Goal: Transaction & Acquisition: Purchase product/service

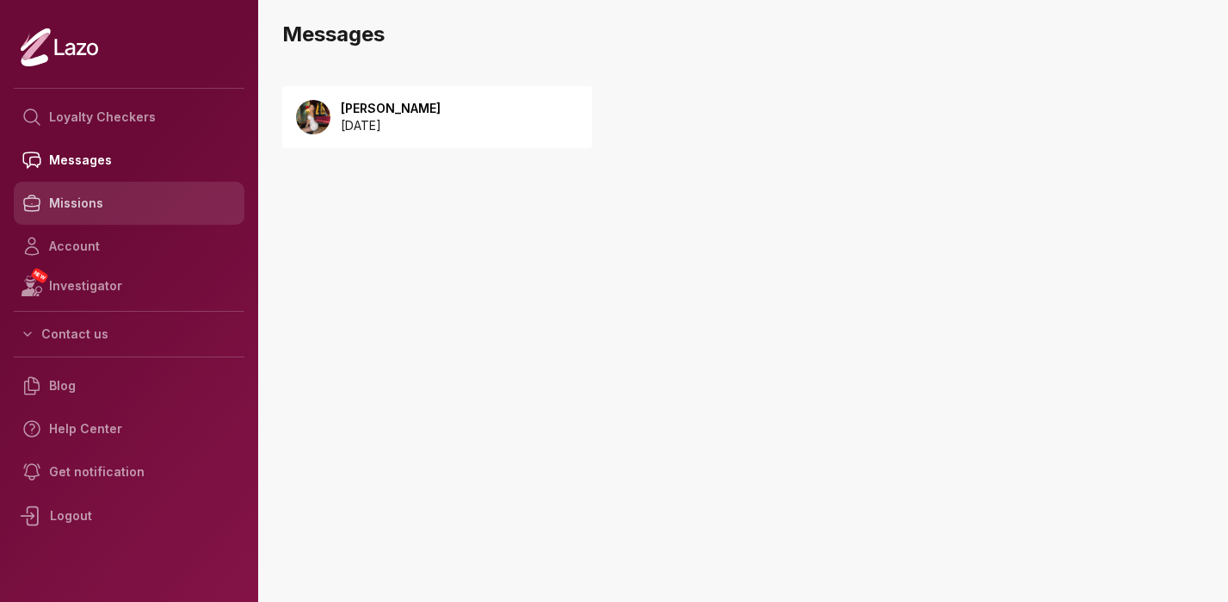
click at [93, 209] on link "Missions" at bounding box center [129, 203] width 231 height 43
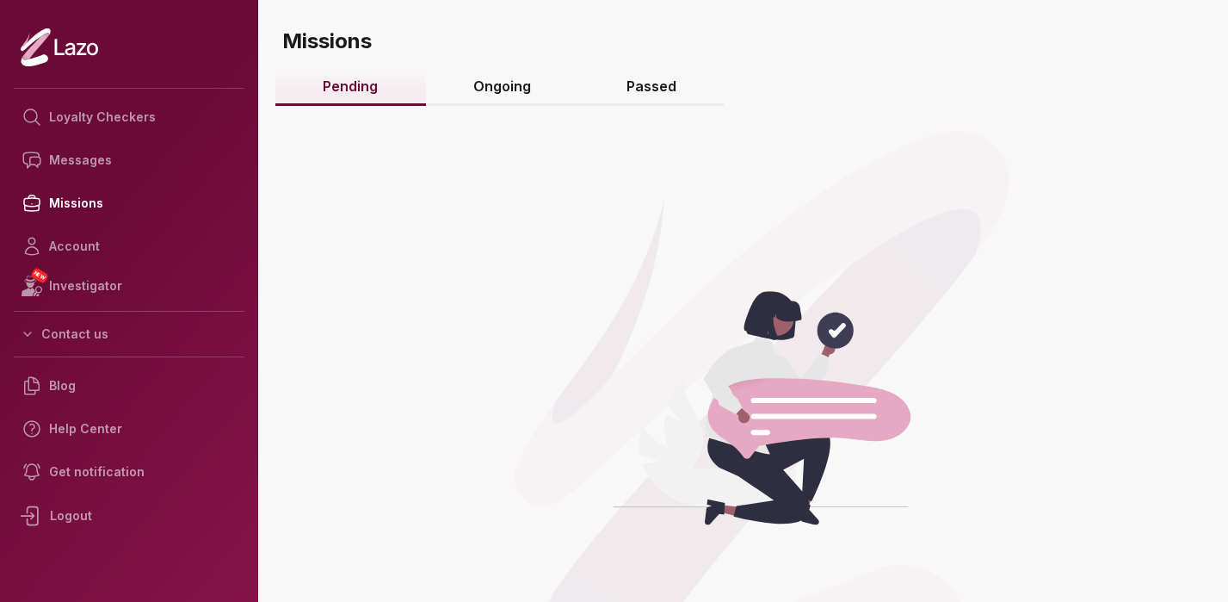
click at [504, 79] on link "Ongoing" at bounding box center [502, 87] width 153 height 37
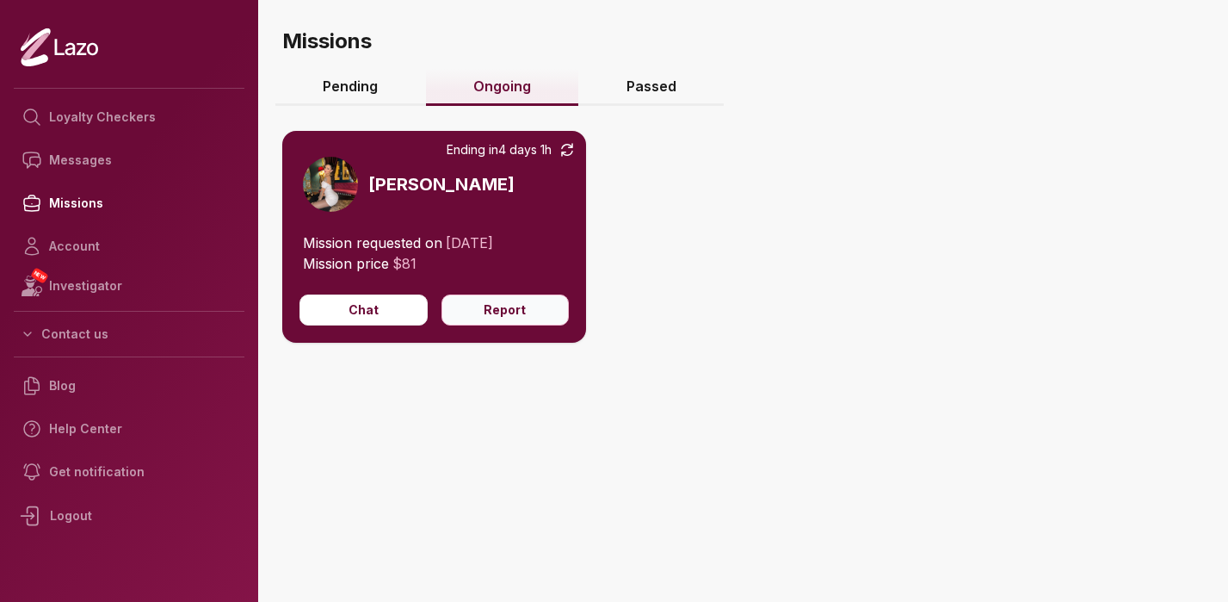
click at [463, 312] on button "Report" at bounding box center [505, 309] width 128 height 31
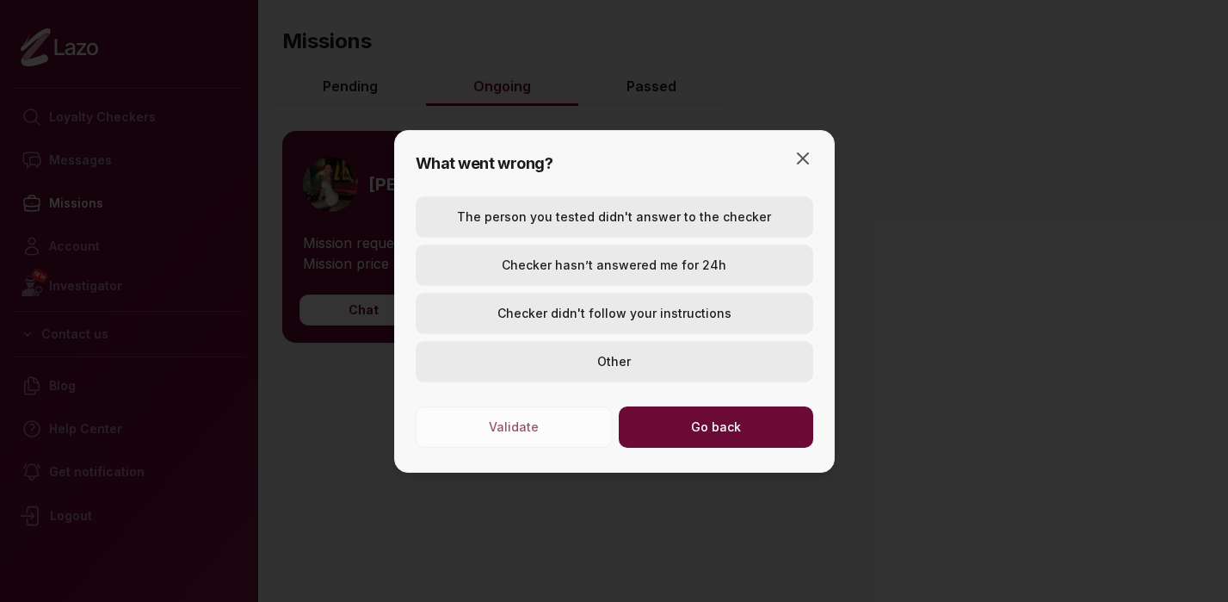
click at [594, 262] on button "Checker hasn’t answered me for 24h" at bounding box center [615, 264] width 398 height 41
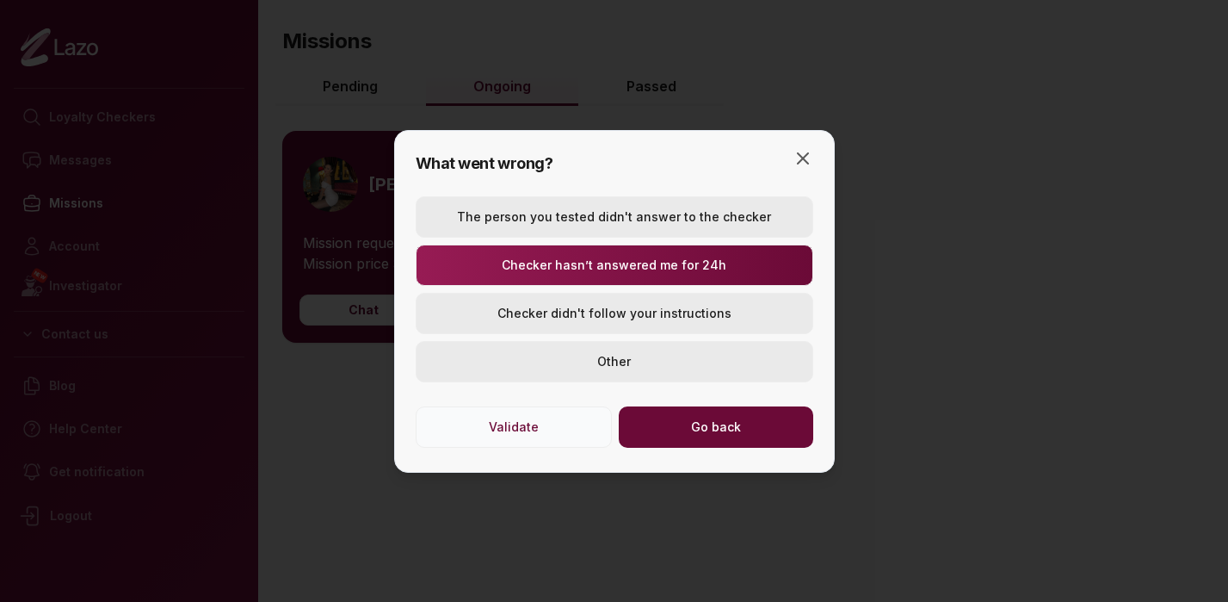
click at [523, 429] on button "Validate" at bounding box center [514, 426] width 196 height 41
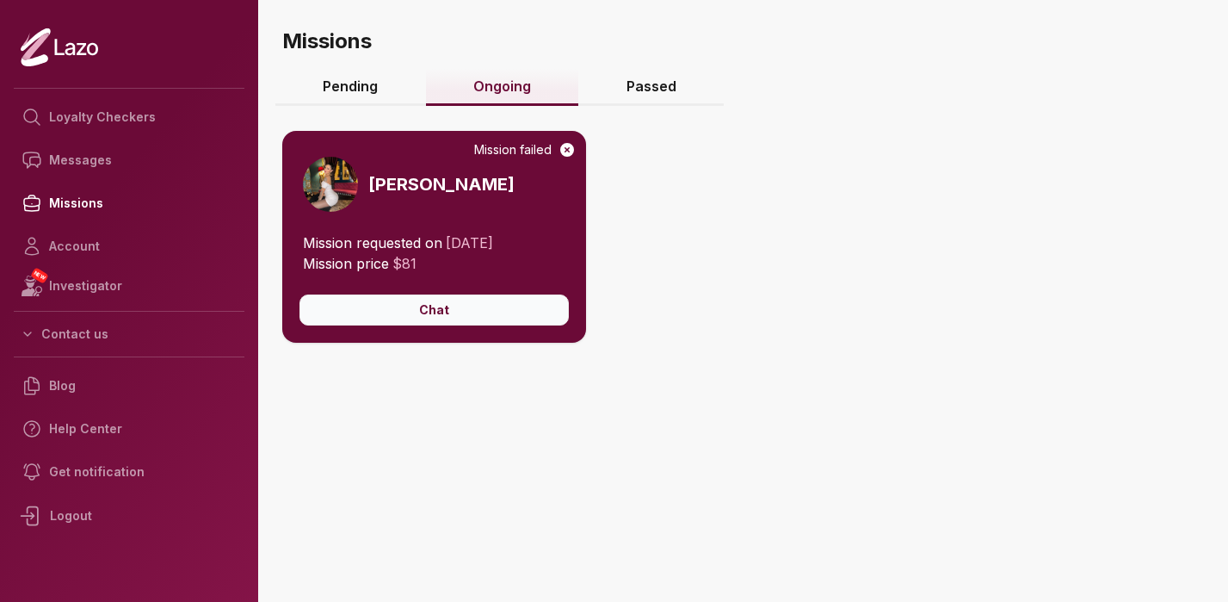
click at [471, 314] on button "Chat" at bounding box center [433, 309] width 269 height 31
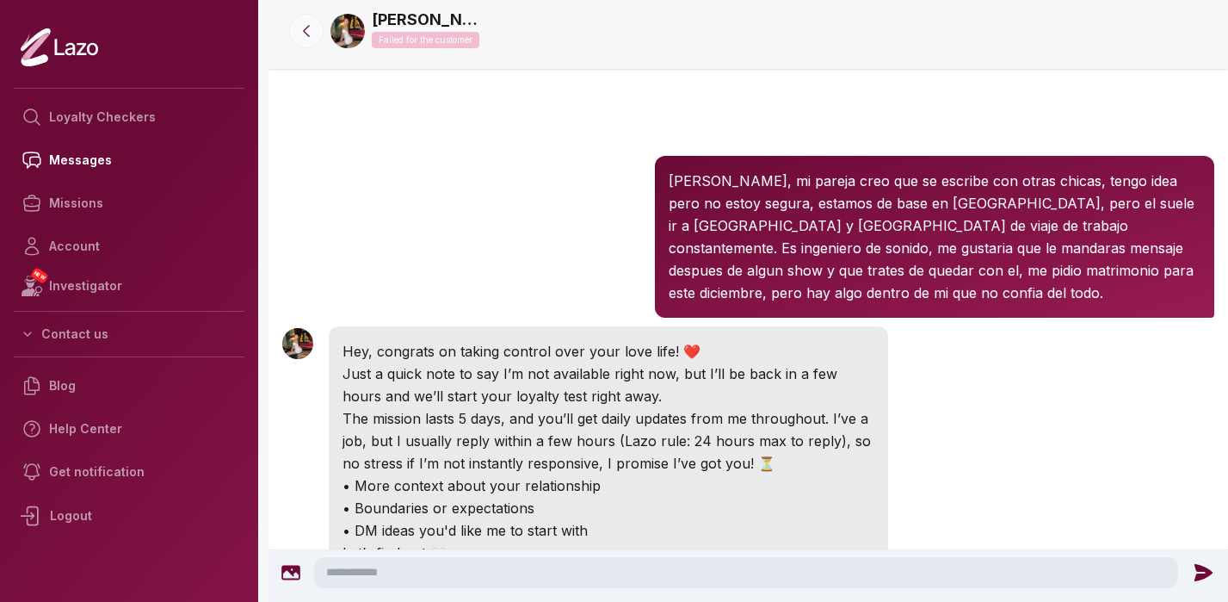
click at [309, 32] on icon at bounding box center [306, 30] width 17 height 17
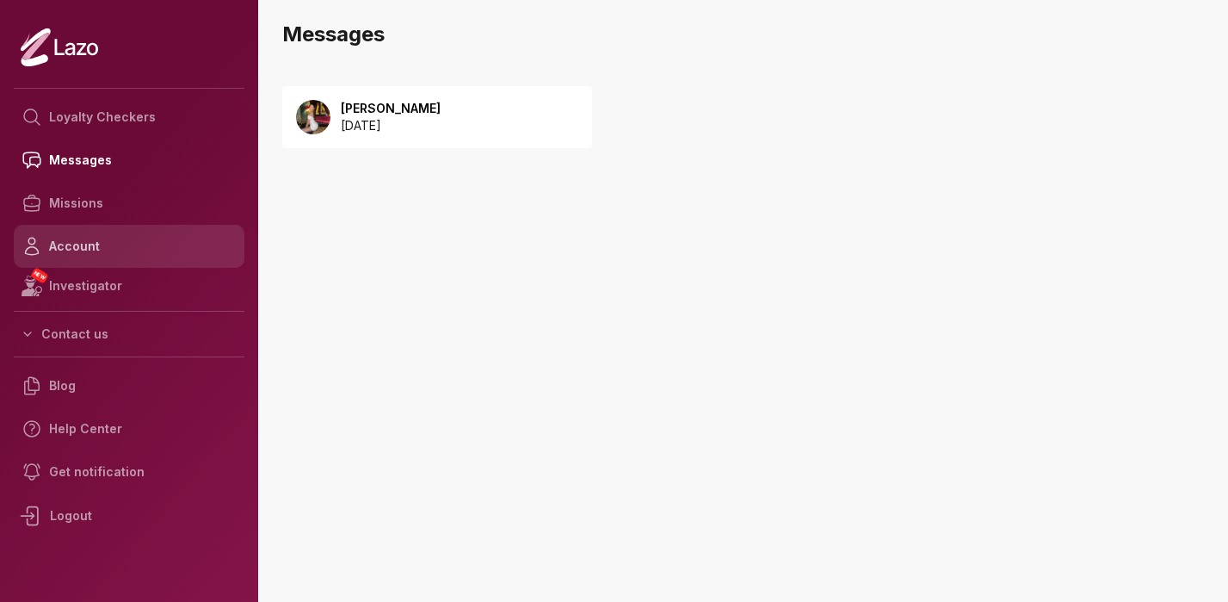
click at [92, 245] on link "Account" at bounding box center [129, 246] width 231 height 43
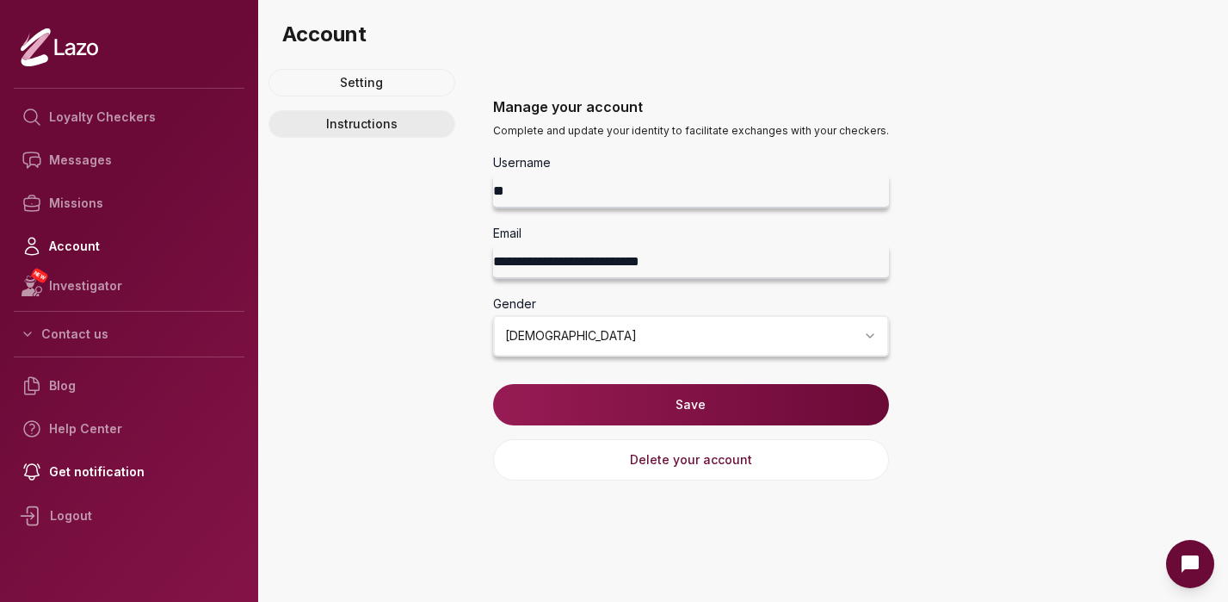
click at [373, 130] on link "Instructions" at bounding box center [362, 124] width 187 height 28
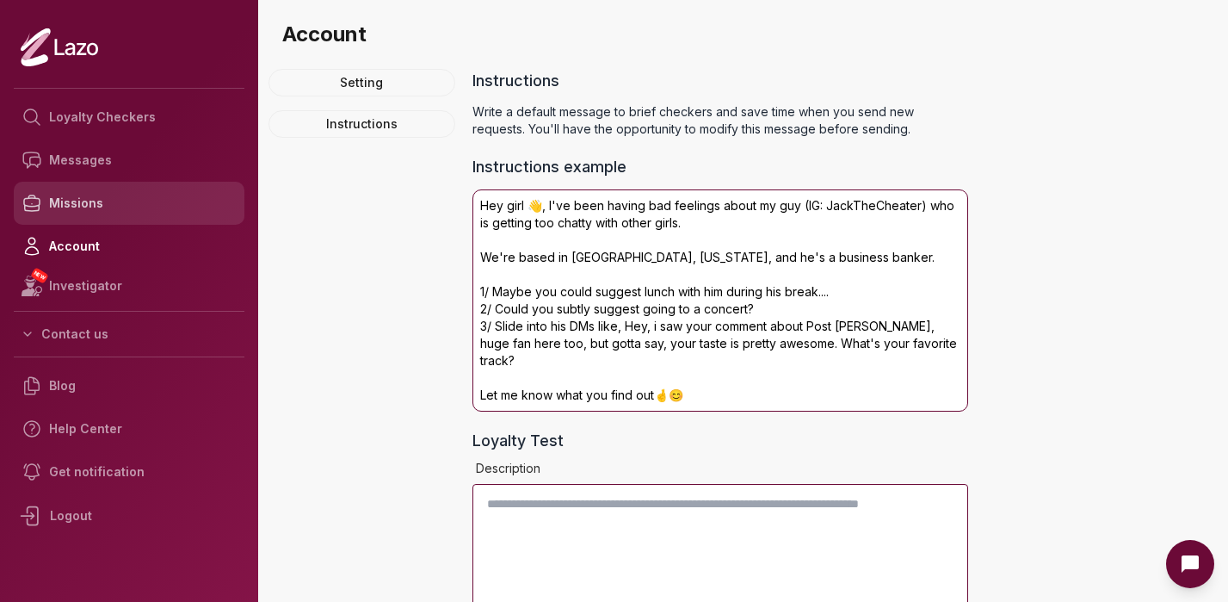
click at [130, 206] on link "Missions" at bounding box center [129, 203] width 231 height 43
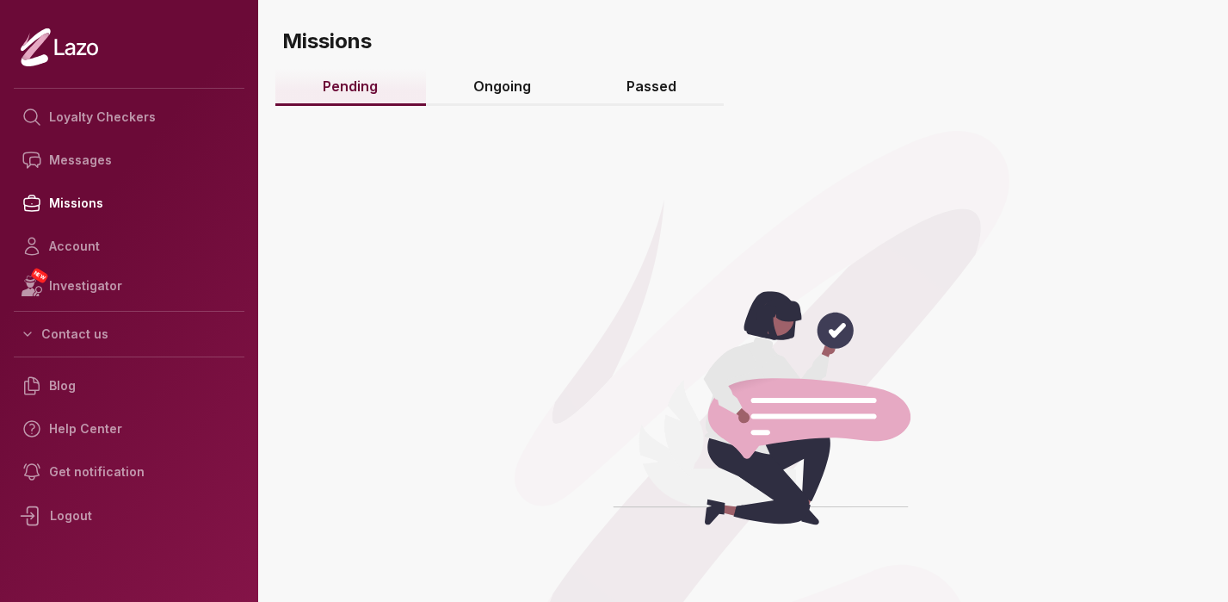
click at [490, 78] on link "Ongoing" at bounding box center [502, 87] width 153 height 37
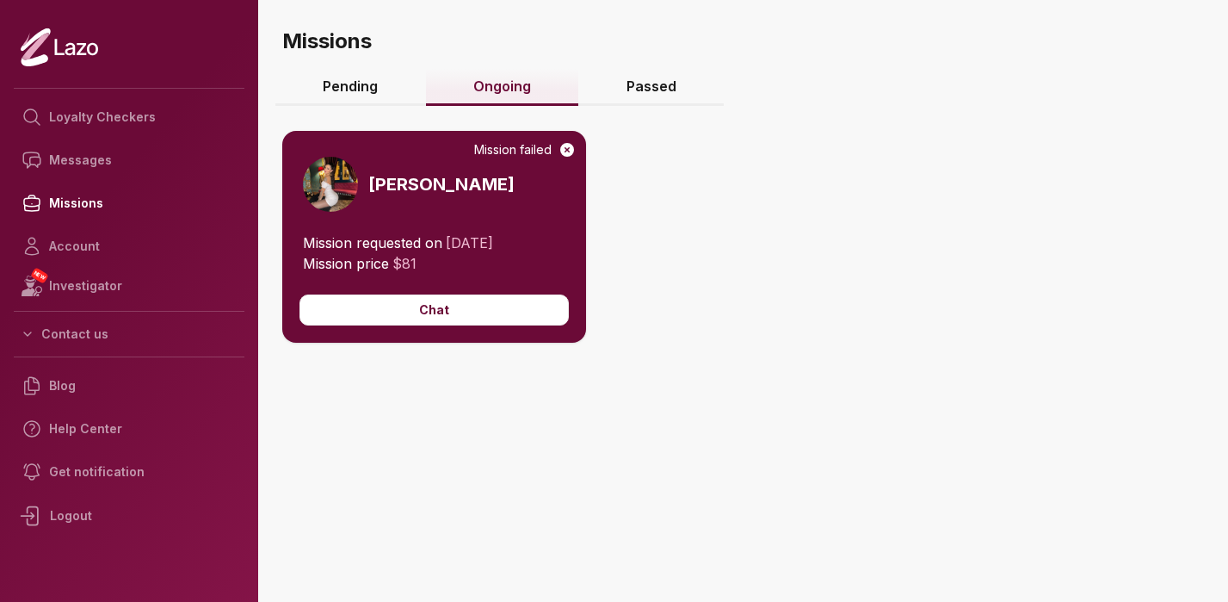
click at [655, 89] on link "Passed" at bounding box center [650, 87] width 145 height 37
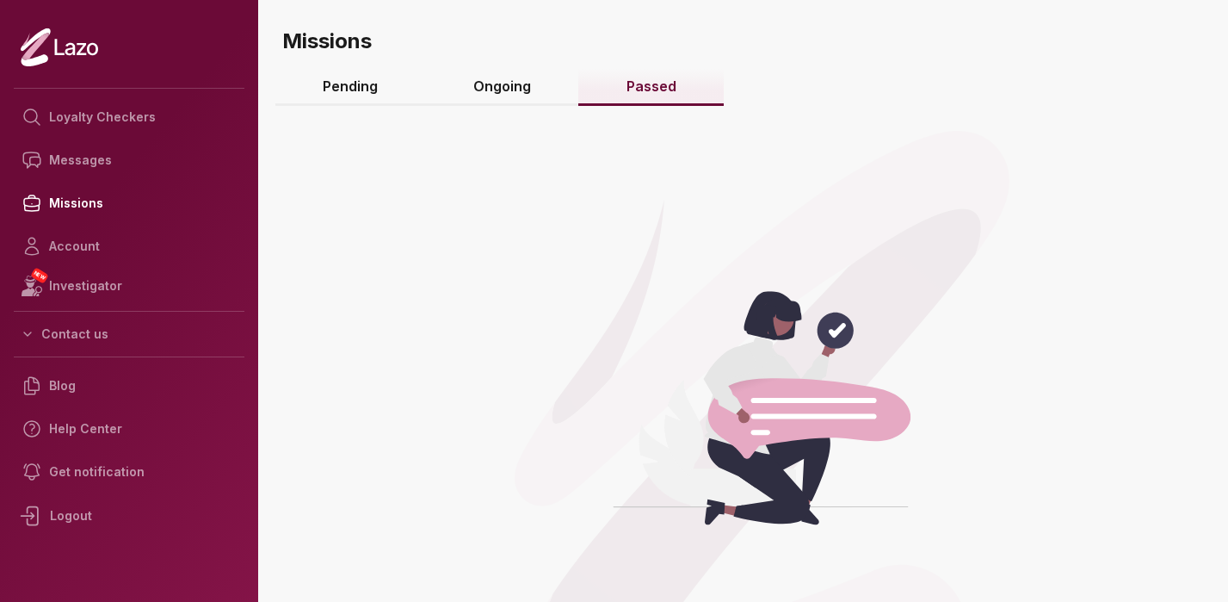
click at [485, 88] on link "Ongoing" at bounding box center [502, 87] width 153 height 37
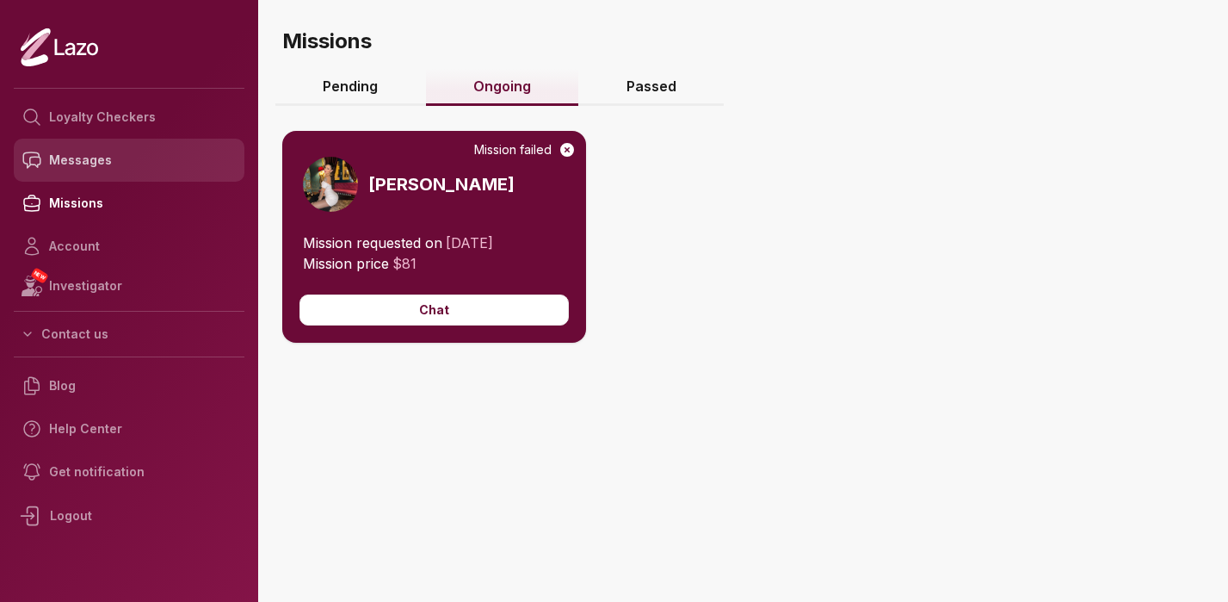
click at [108, 166] on link "Messages" at bounding box center [129, 160] width 231 height 43
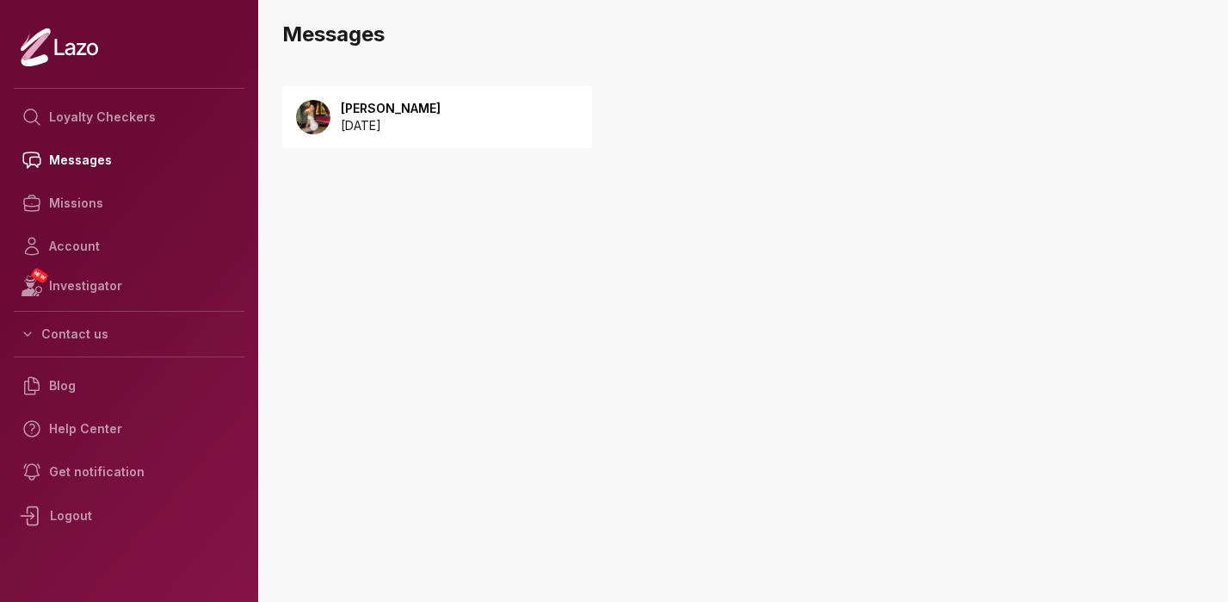
click at [409, 114] on p "[PERSON_NAME]" at bounding box center [391, 108] width 100 height 17
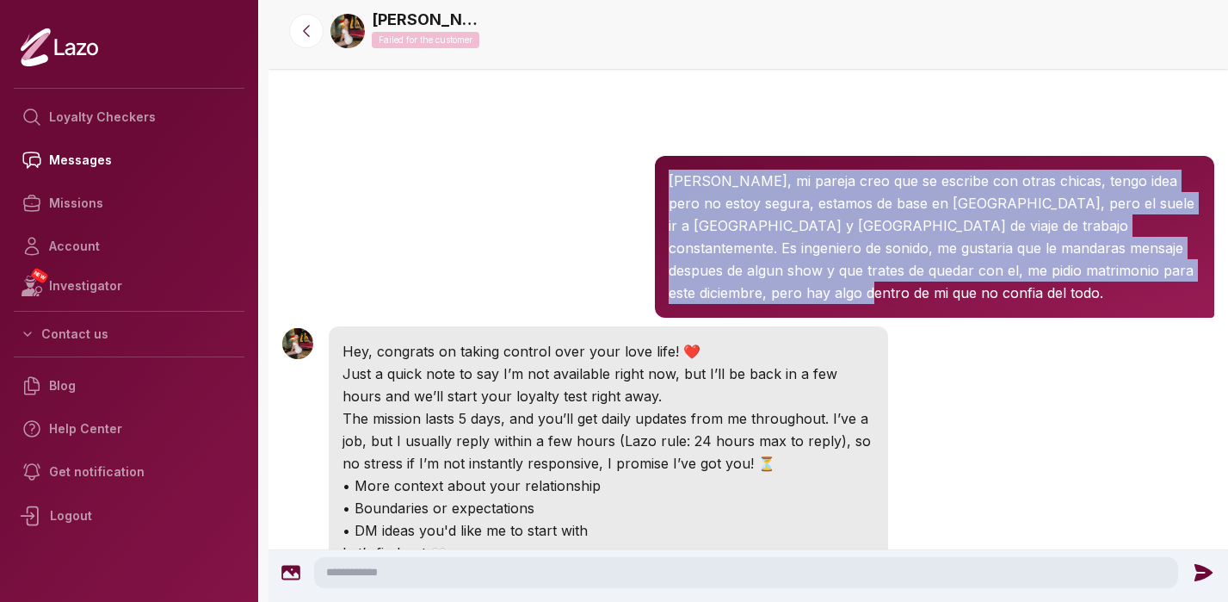
drag, startPoint x: 671, startPoint y: 181, endPoint x: 739, endPoint y: 283, distance: 122.9
click at [739, 283] on p "[PERSON_NAME], mi pareja creo que se escribe con otras chicas, tengo idea pero …" at bounding box center [935, 237] width 532 height 134
copy p "[PERSON_NAME], mi pareja creo que se escribe con otras chicas, tengo idea pero …"
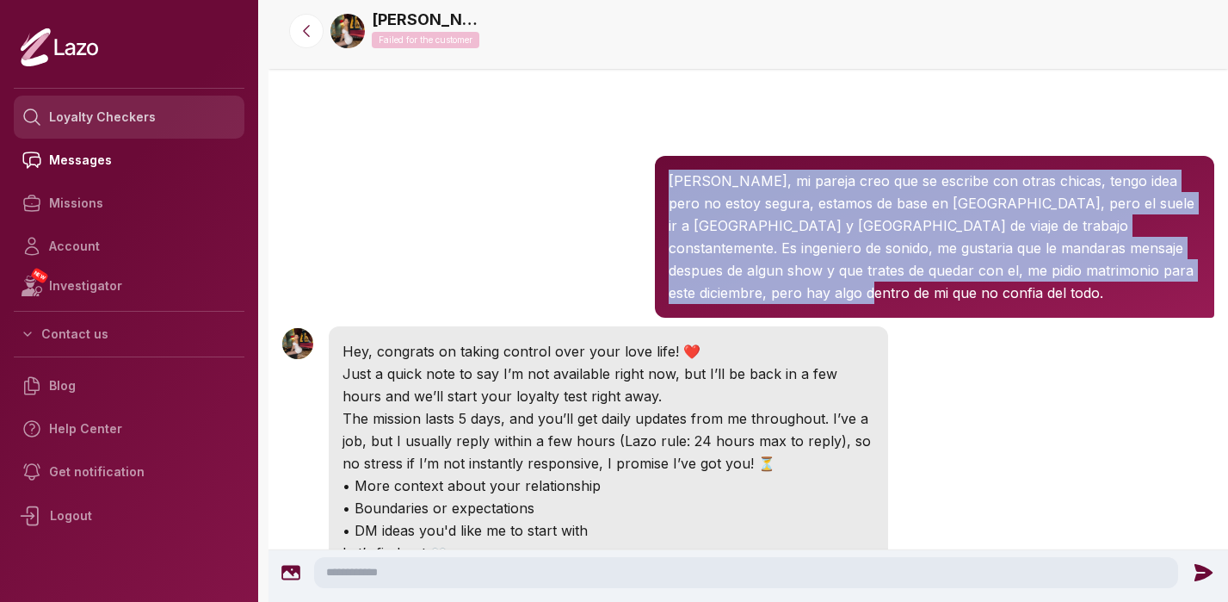
click at [89, 114] on link "Loyalty Checkers" at bounding box center [129, 117] width 231 height 43
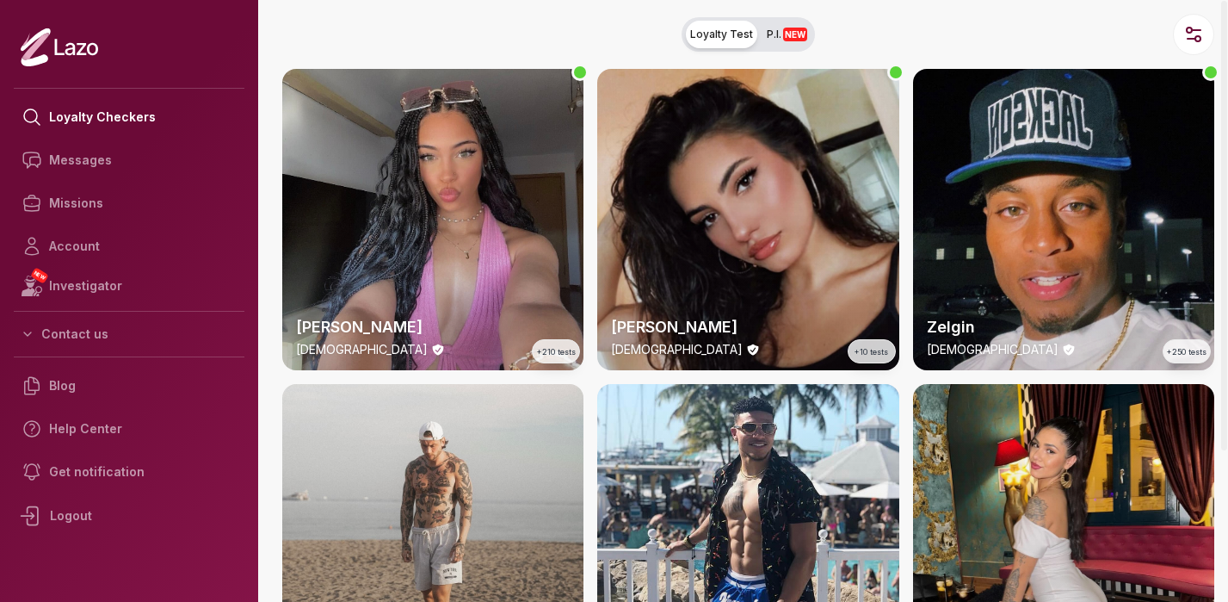
click at [788, 181] on div "Susanna 28 y/o +10 tests" at bounding box center [747, 219] width 301 height 301
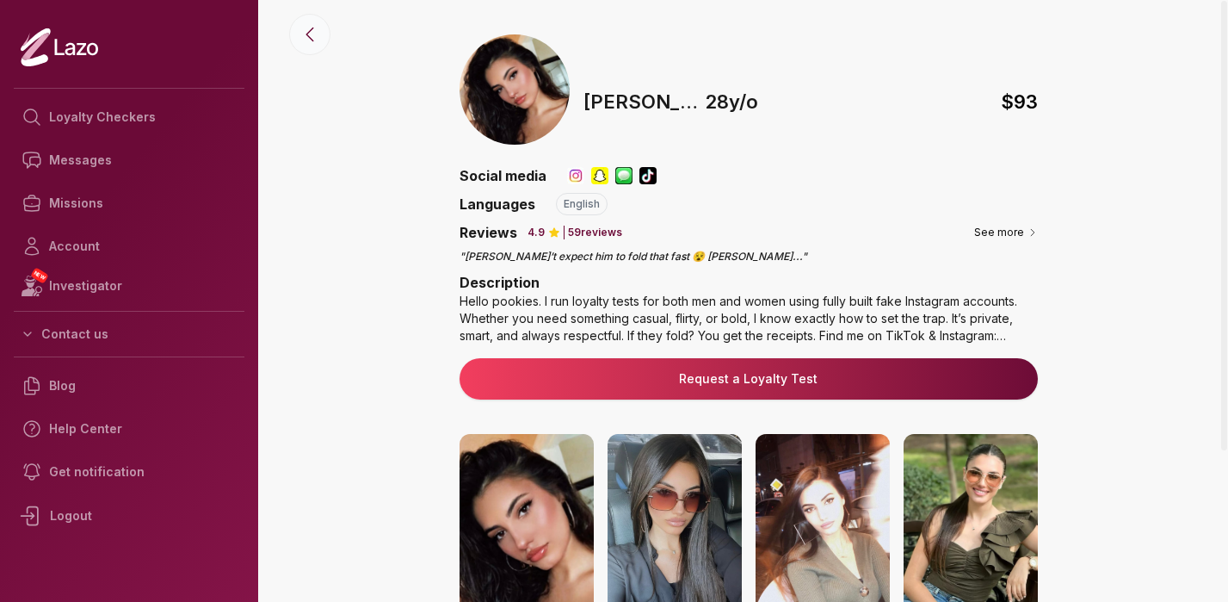
click at [298, 22] on button at bounding box center [309, 34] width 41 height 41
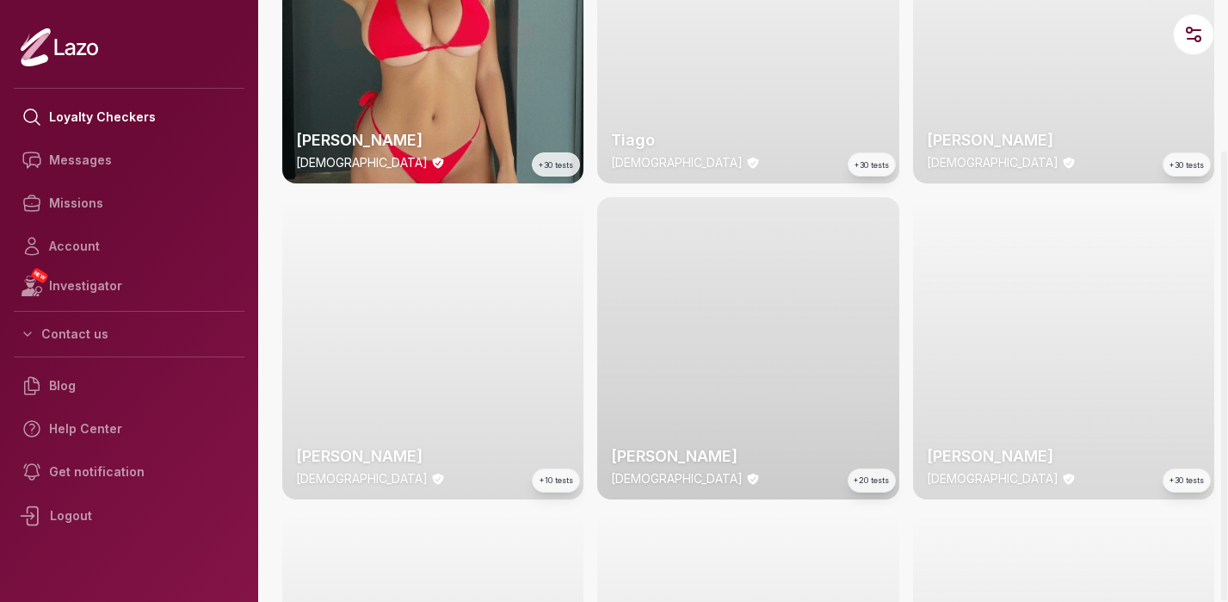
scroll to position [1141, 0]
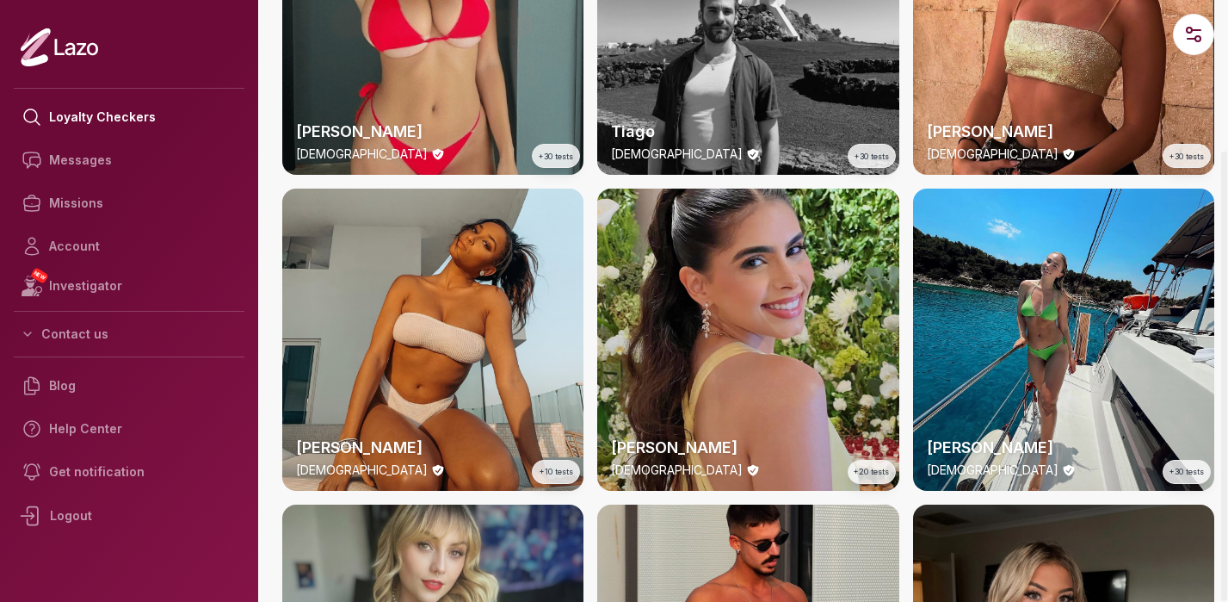
click at [739, 291] on div "Clara 29 y/o +20 tests" at bounding box center [747, 338] width 301 height 301
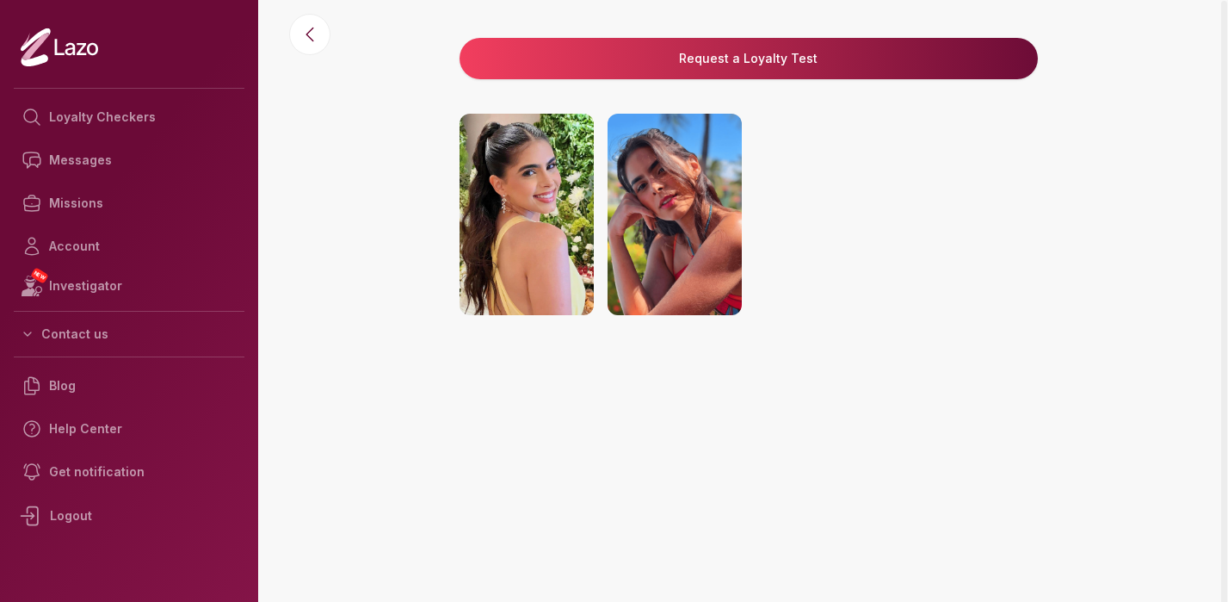
scroll to position [345, 0]
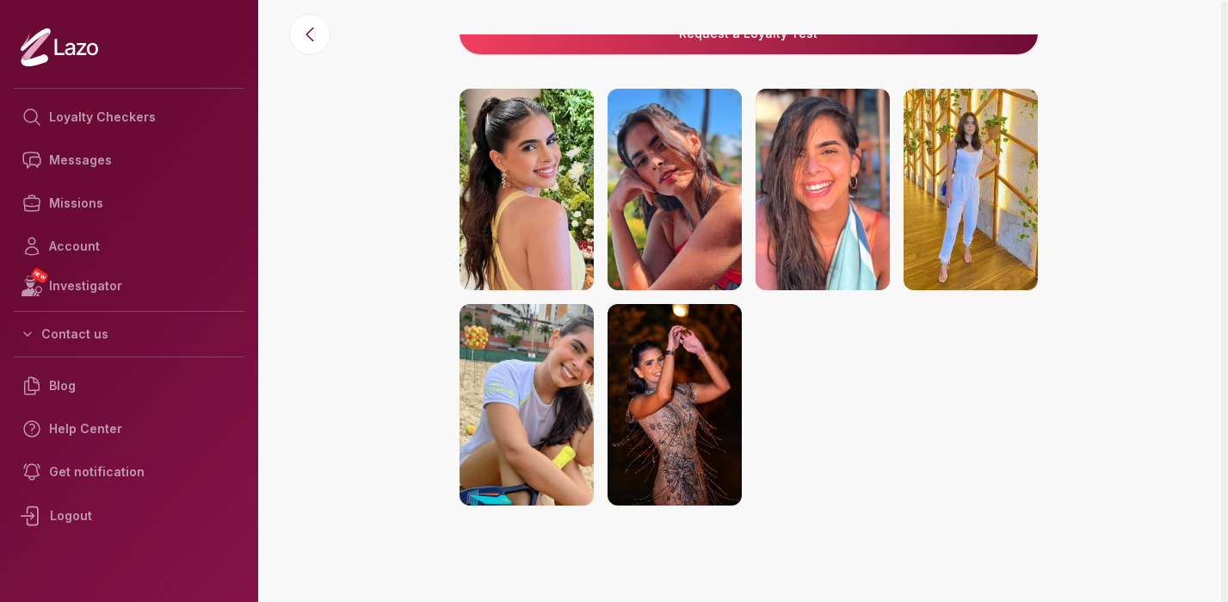
click at [540, 393] on img at bounding box center [527, 404] width 134 height 201
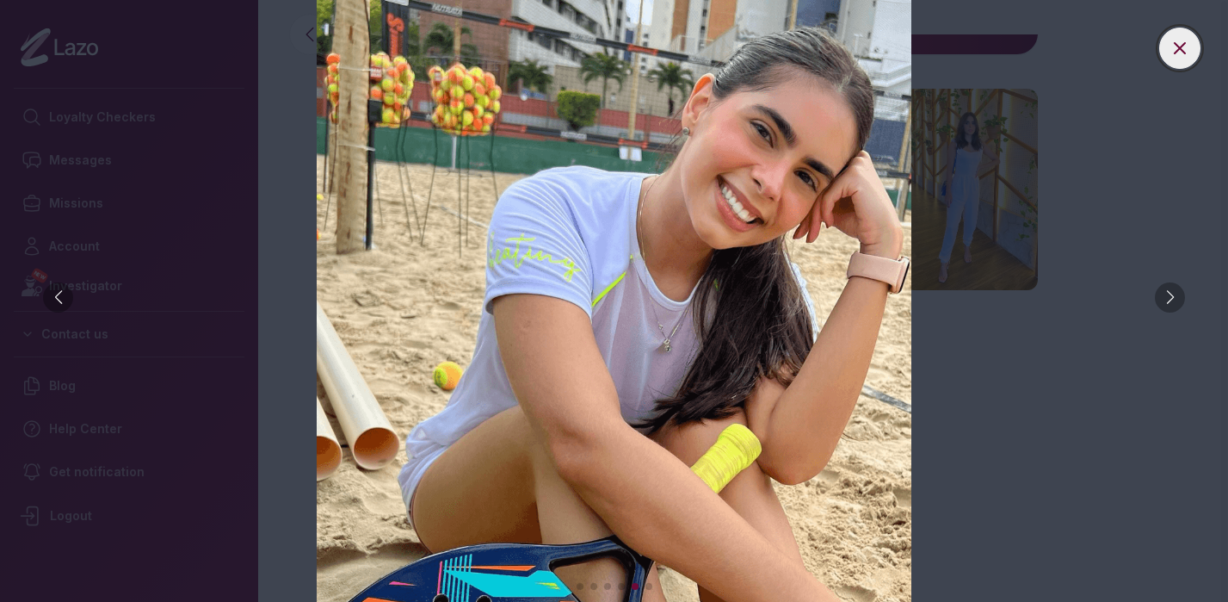
click at [1186, 59] on button at bounding box center [1179, 48] width 41 height 41
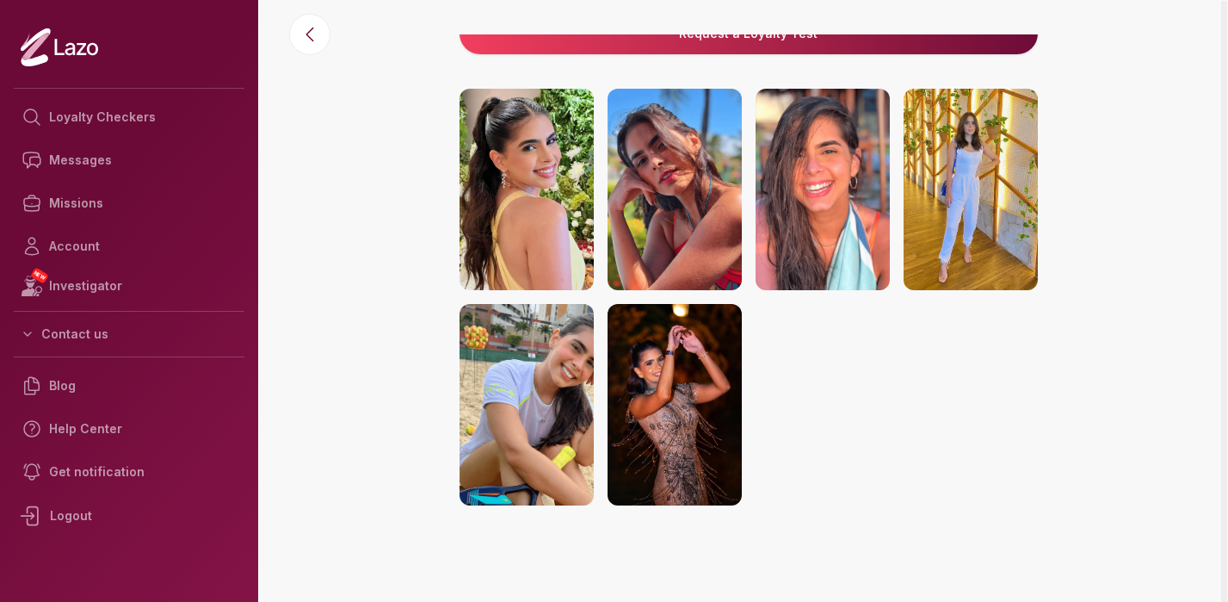
click at [844, 166] on img at bounding box center [823, 189] width 134 height 201
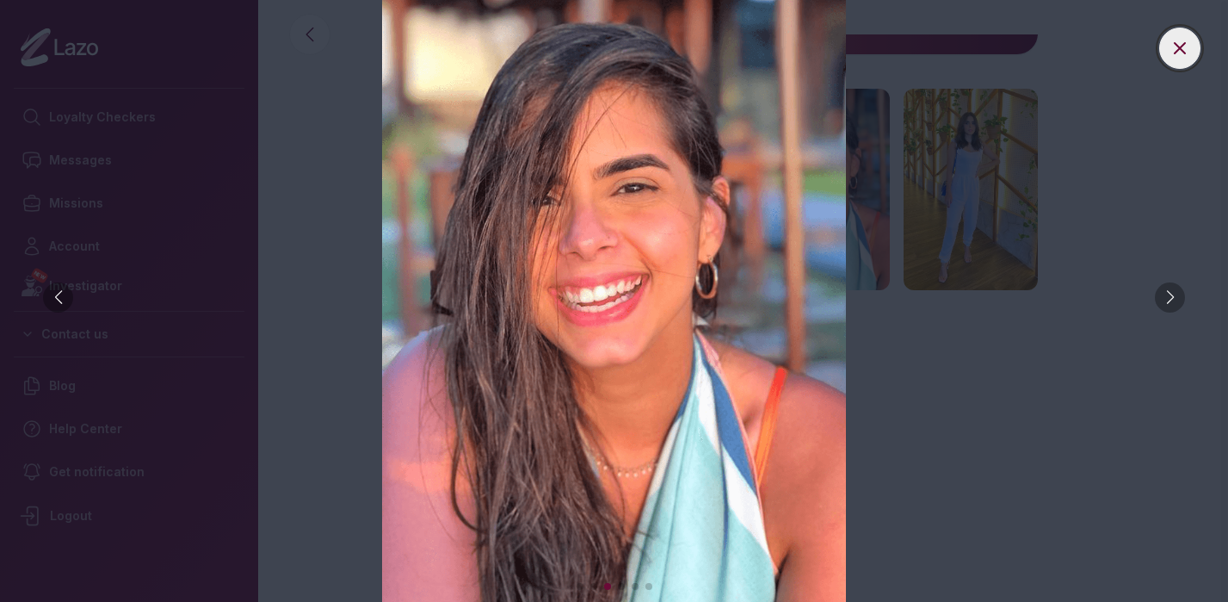
click at [1176, 53] on icon at bounding box center [1180, 48] width 21 height 21
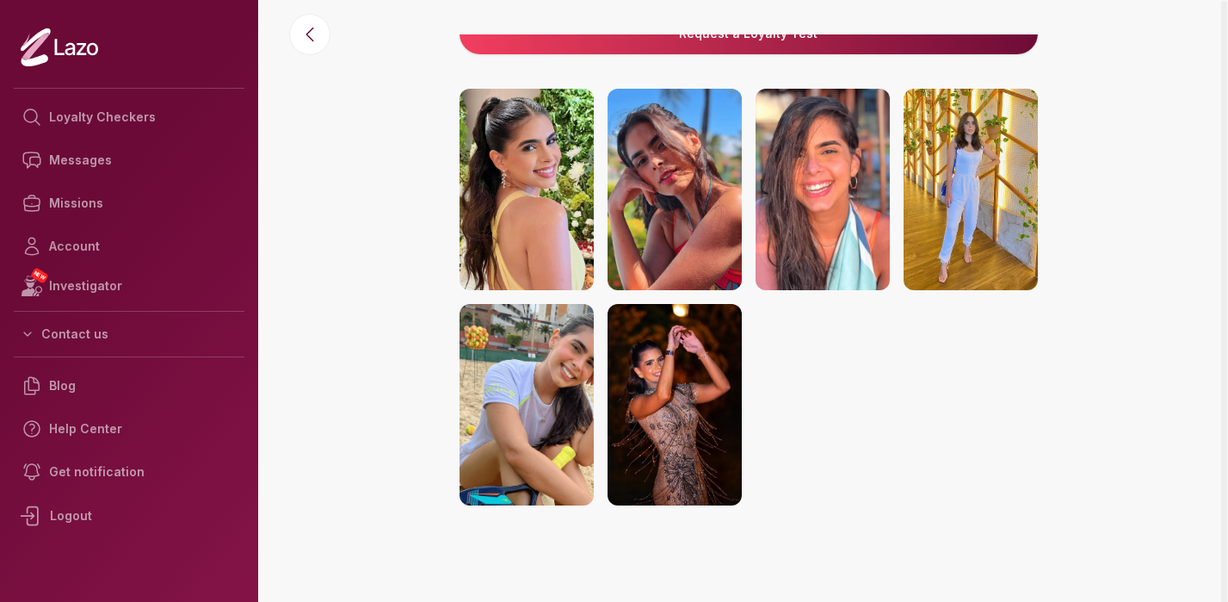
click at [941, 198] on img at bounding box center [971, 189] width 134 height 201
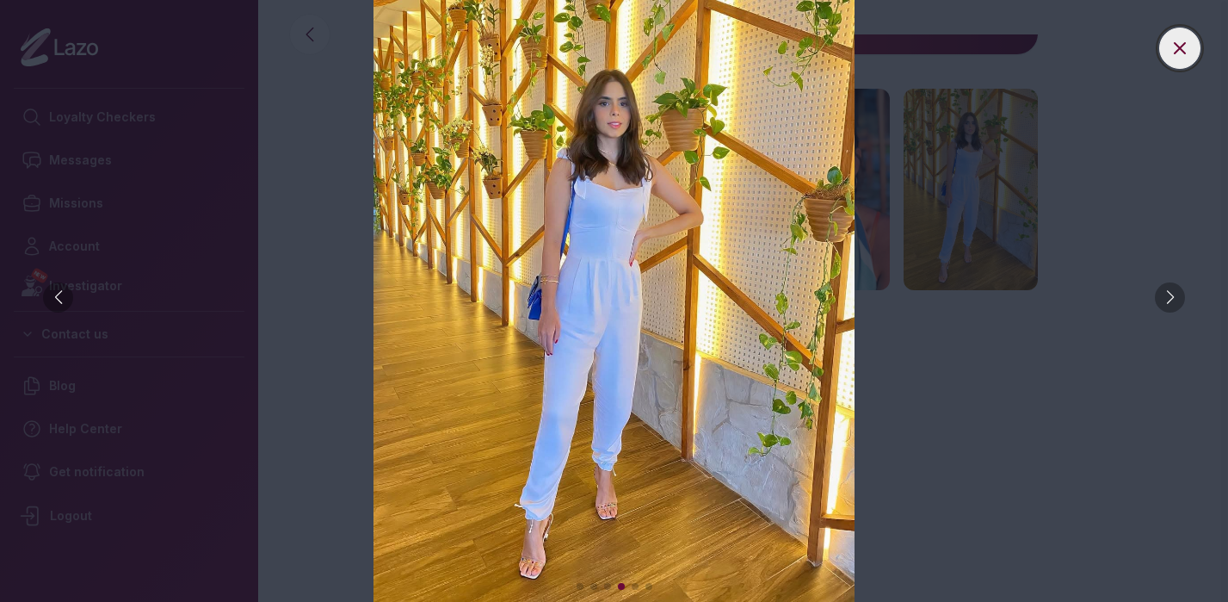
click at [1182, 54] on icon at bounding box center [1180, 48] width 21 height 21
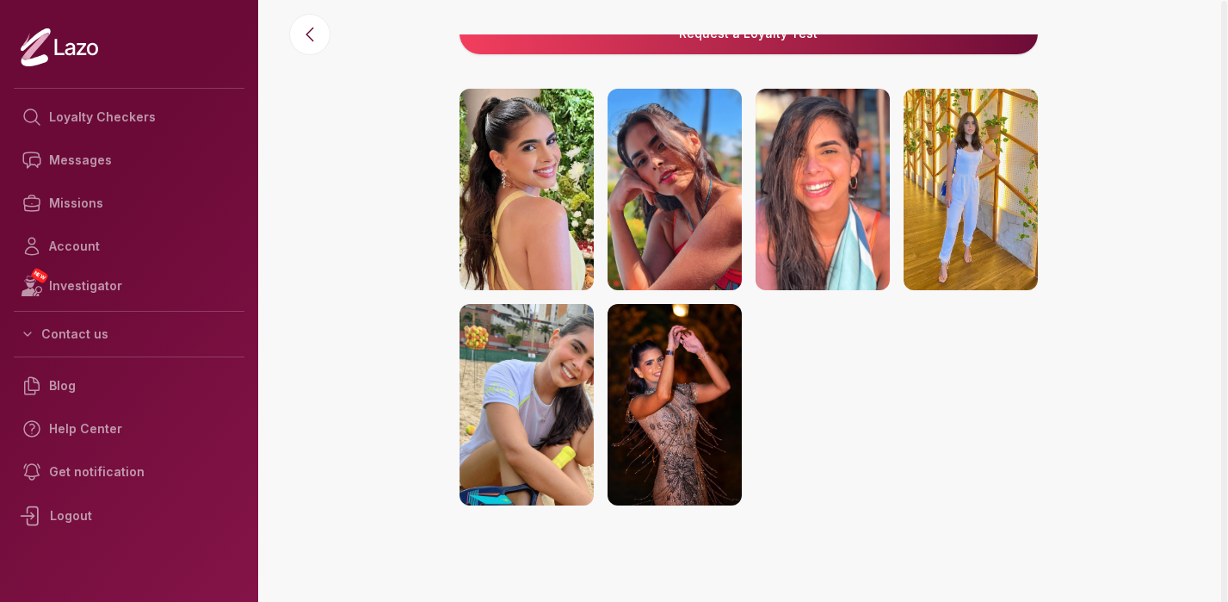
click at [674, 380] on img at bounding box center [675, 404] width 134 height 201
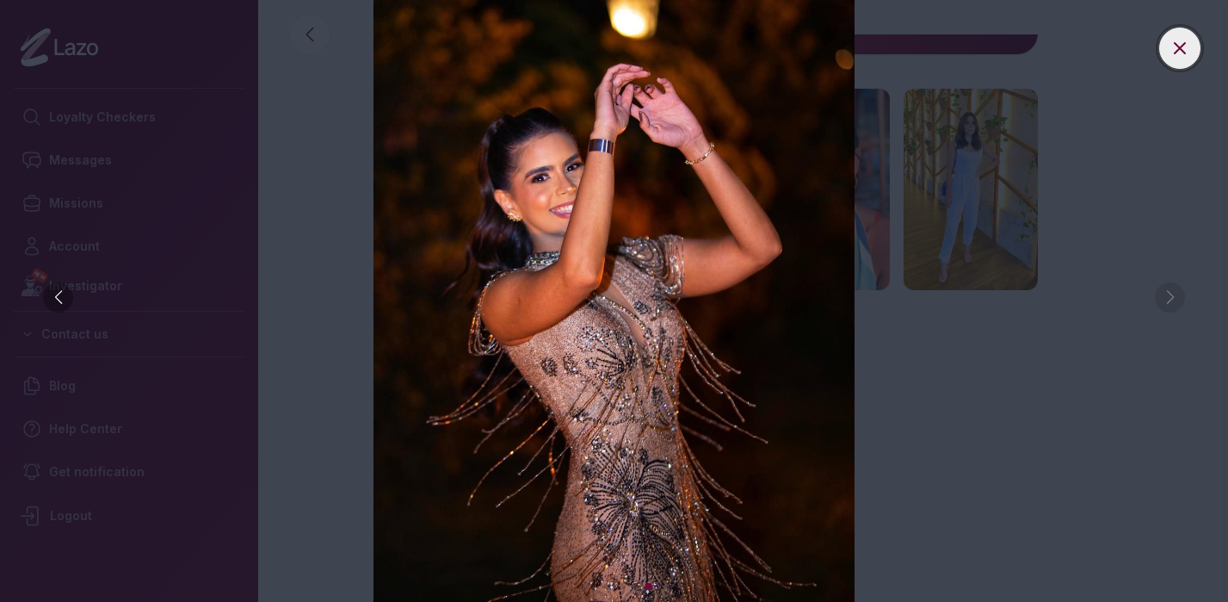
click at [1178, 39] on icon at bounding box center [1180, 48] width 21 height 21
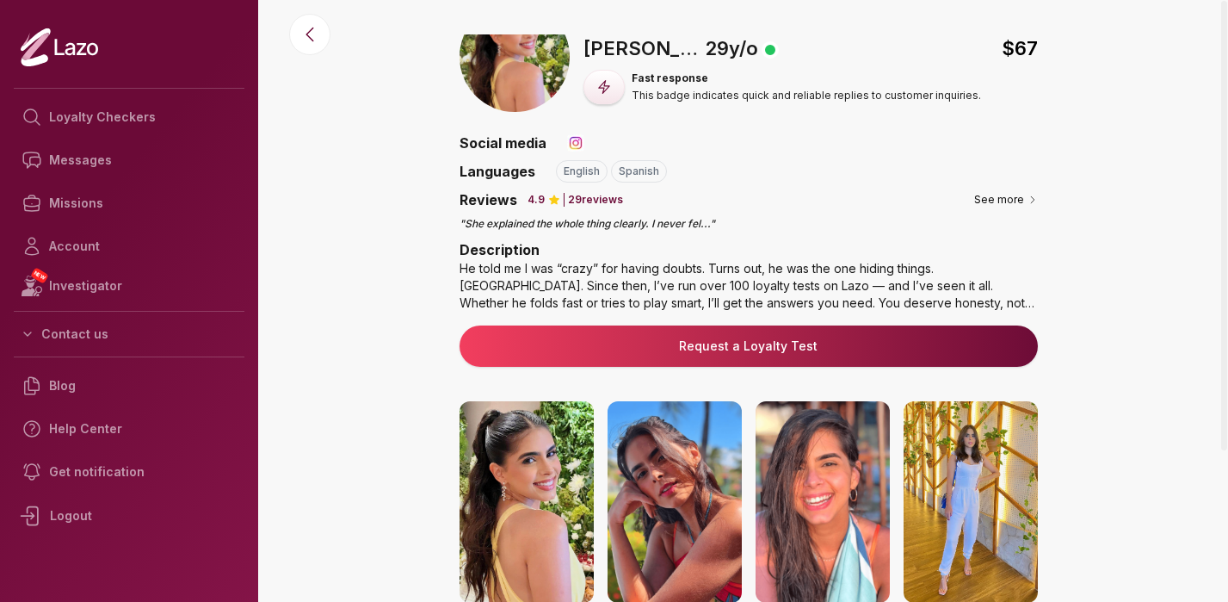
scroll to position [0, 0]
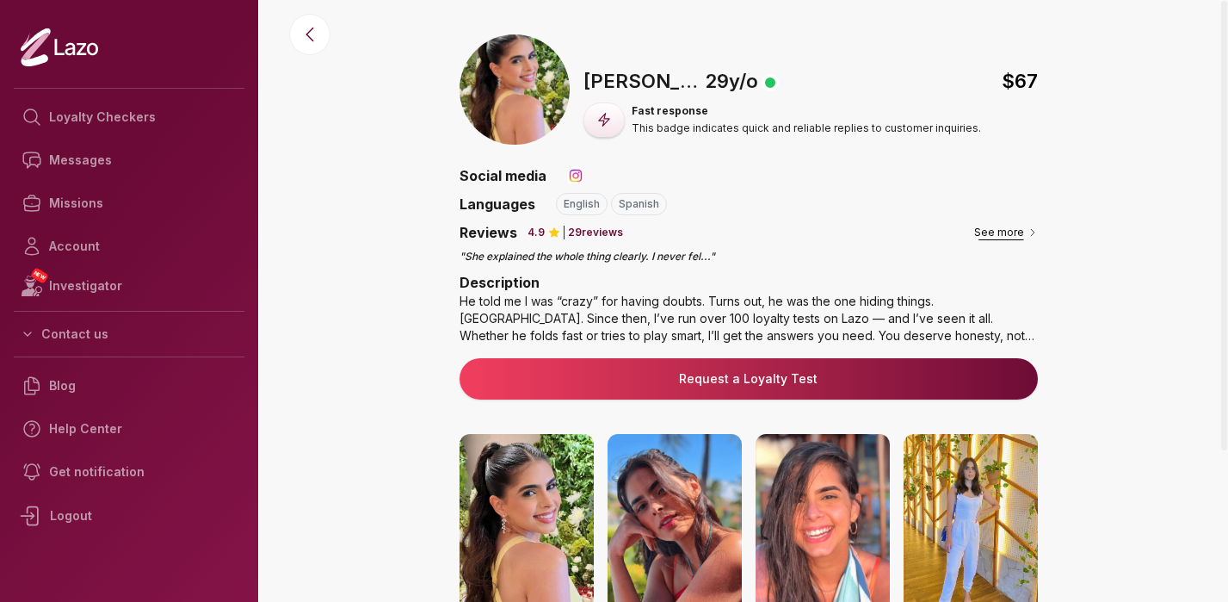
click at [1010, 233] on button "See more" at bounding box center [1006, 232] width 64 height 17
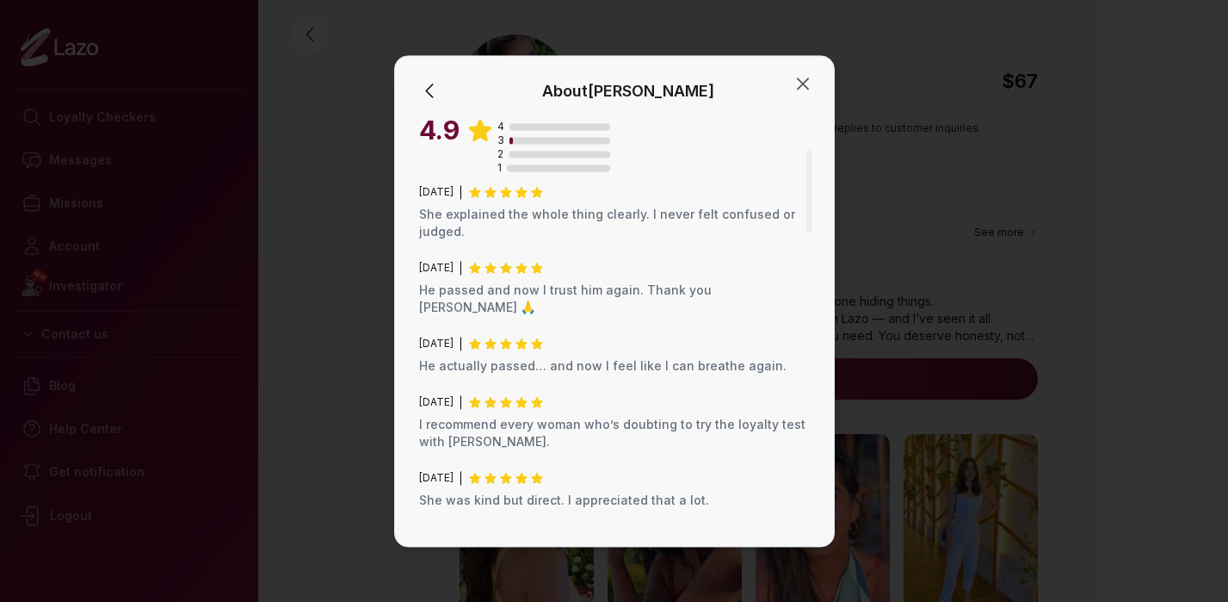
scroll to position [142, 0]
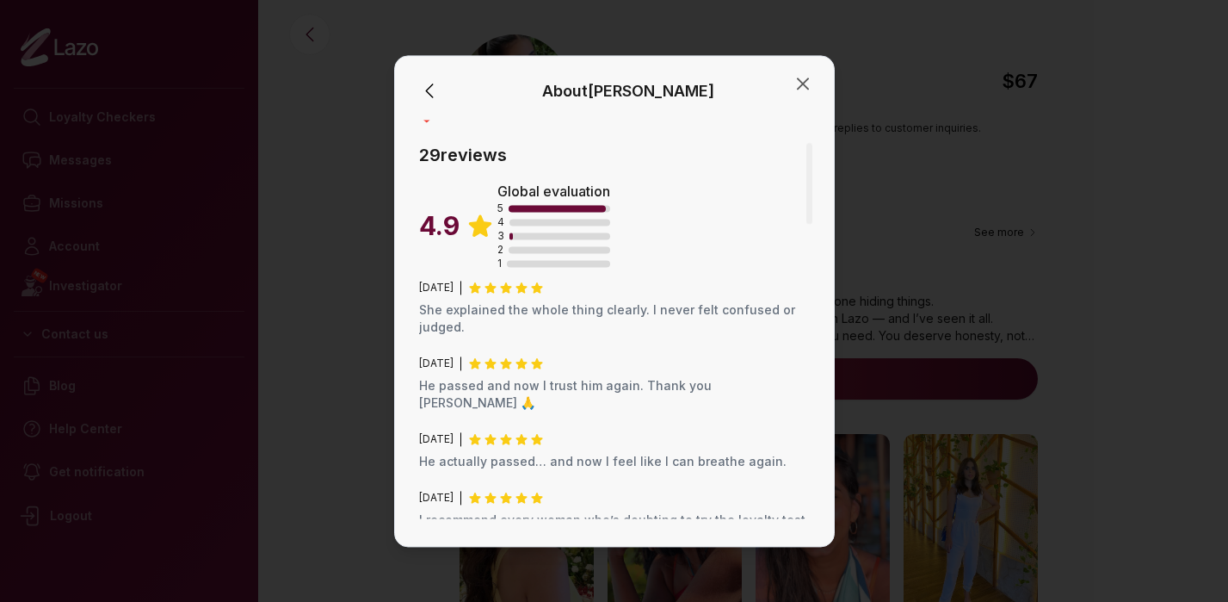
click at [511, 232] on div at bounding box center [510, 235] width 3 height 7
click at [796, 86] on icon "button" at bounding box center [803, 83] width 21 height 21
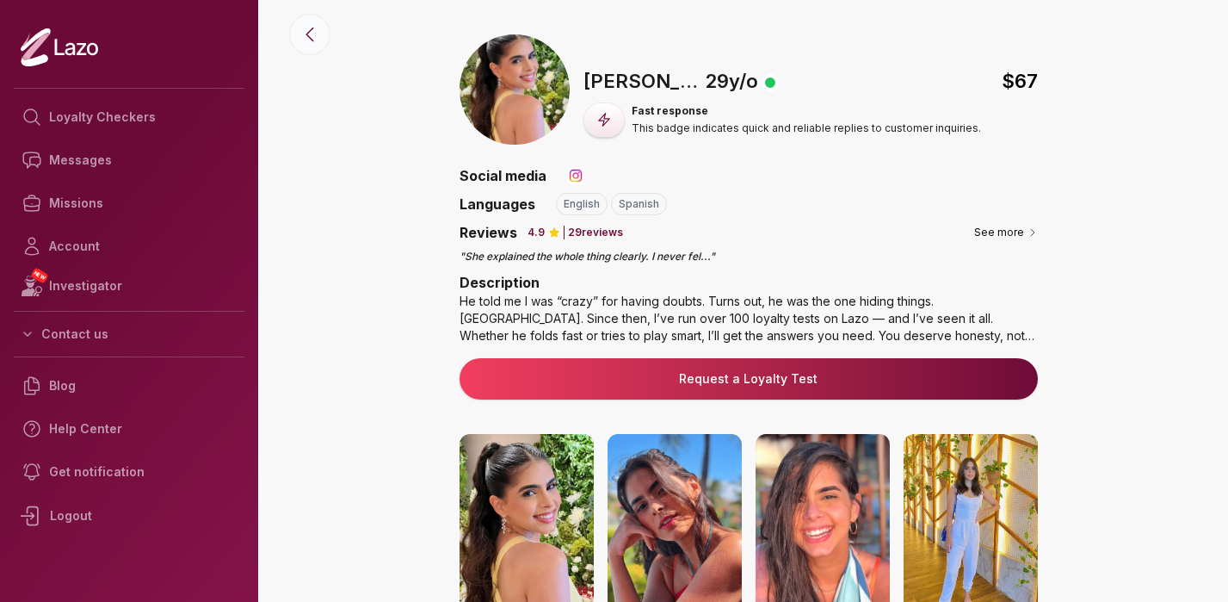
click at [311, 40] on icon at bounding box center [309, 34] width 21 height 21
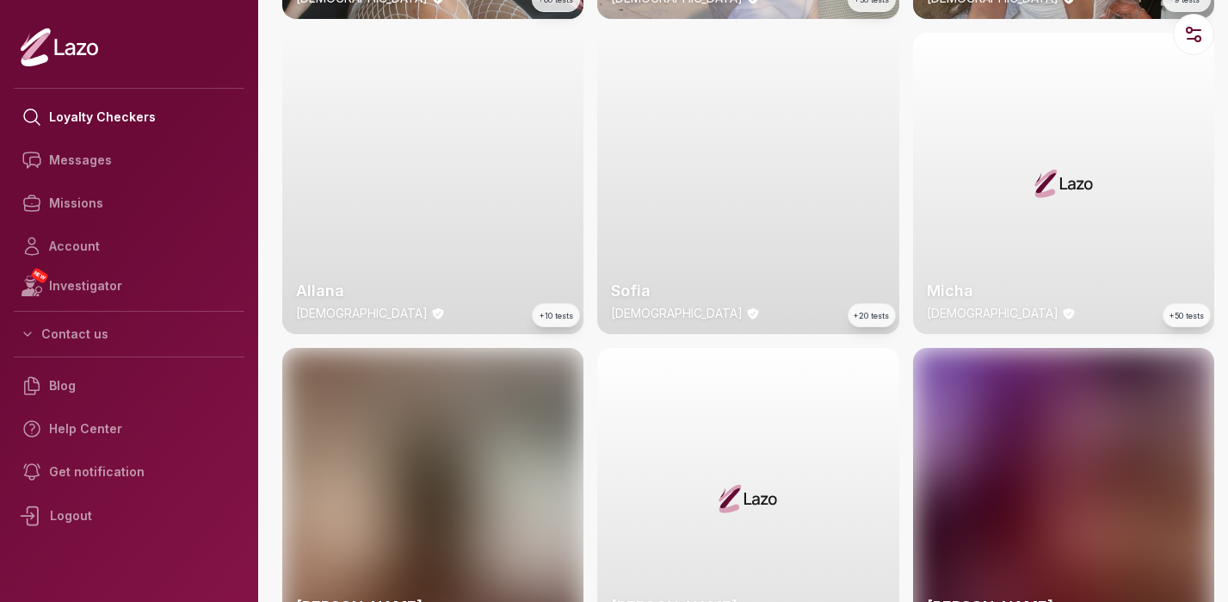
scroll to position [1933, 0]
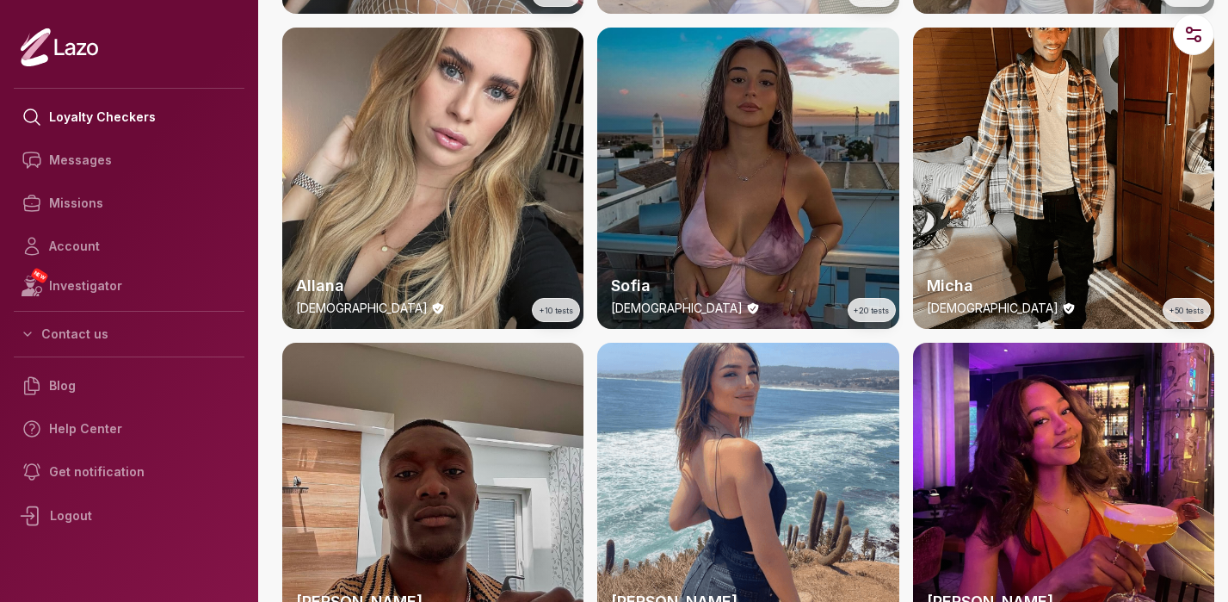
click at [756, 171] on div "Sofia 20 y/o +20 tests" at bounding box center [747, 178] width 301 height 301
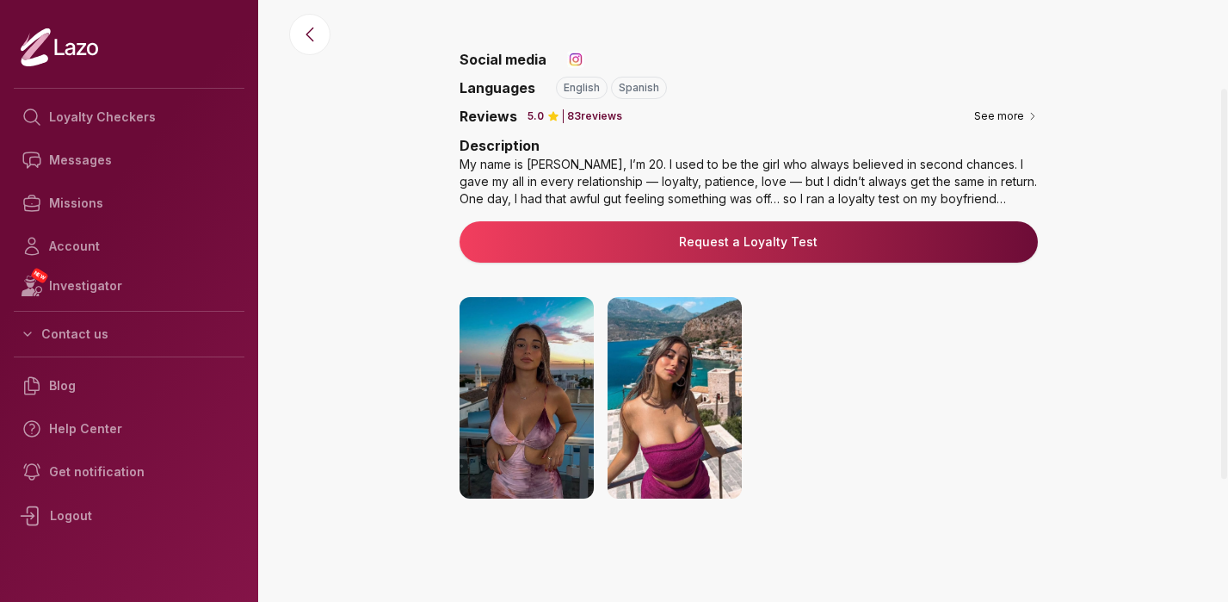
scroll to position [57, 0]
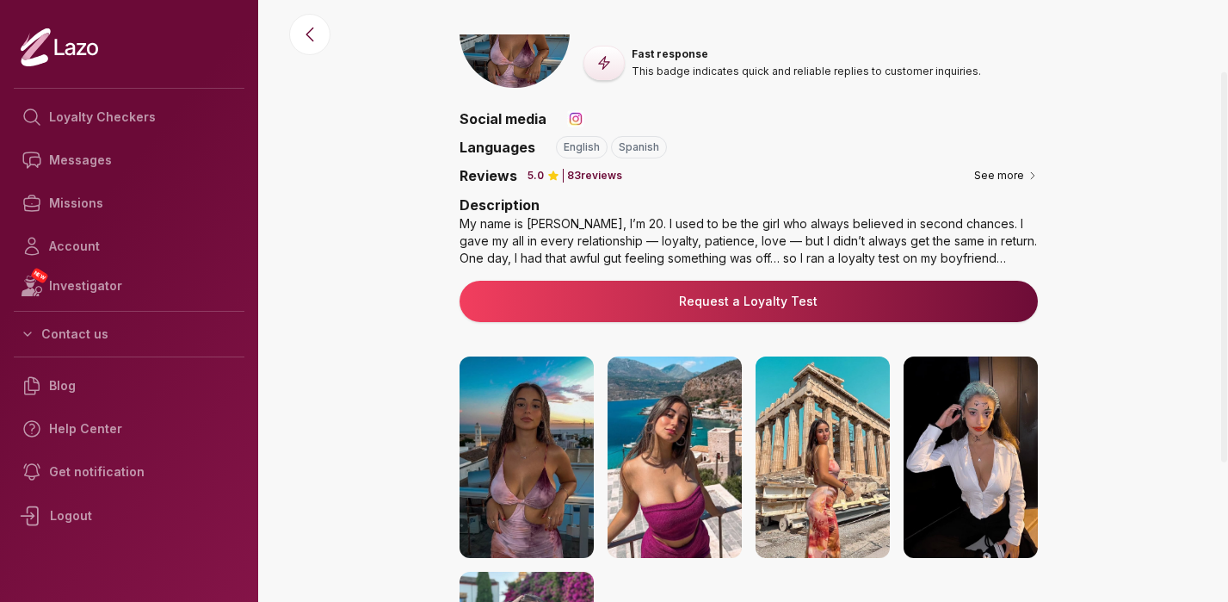
click at [792, 297] on link "Request a Loyalty Test" at bounding box center [748, 301] width 551 height 17
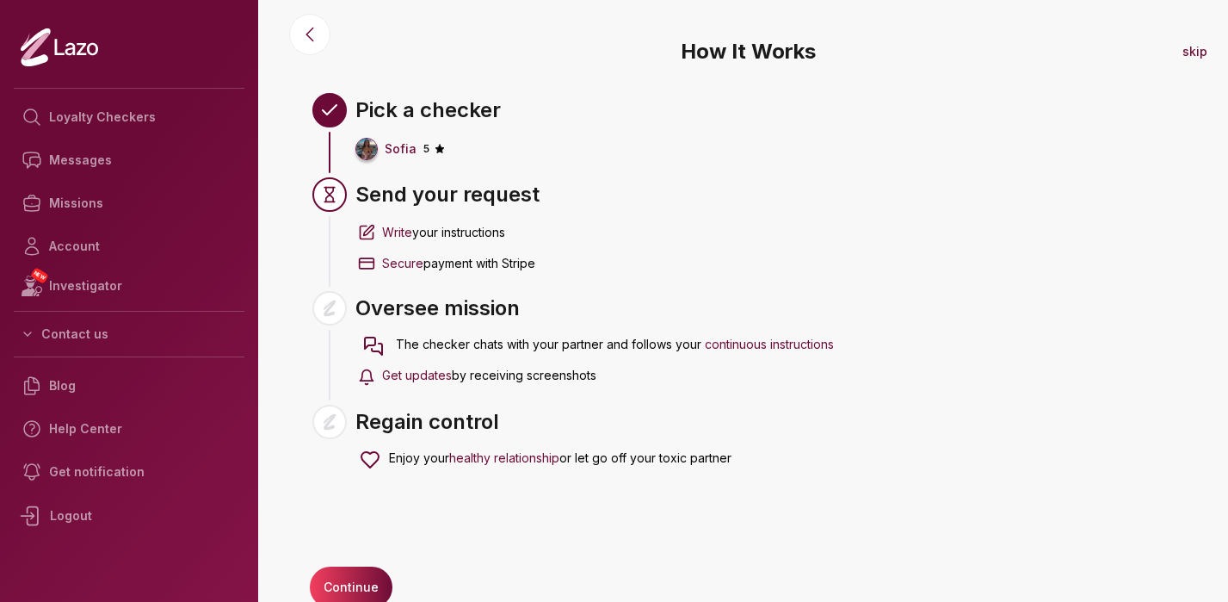
scroll to position [23, 0]
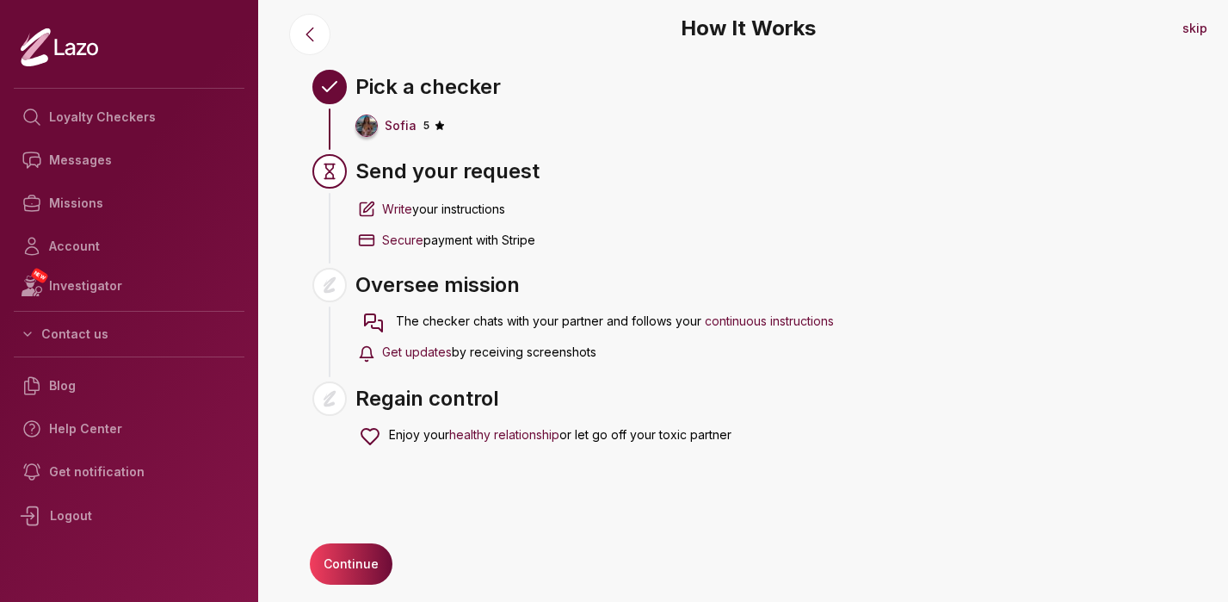
click at [349, 564] on button "Continue" at bounding box center [351, 563] width 83 height 41
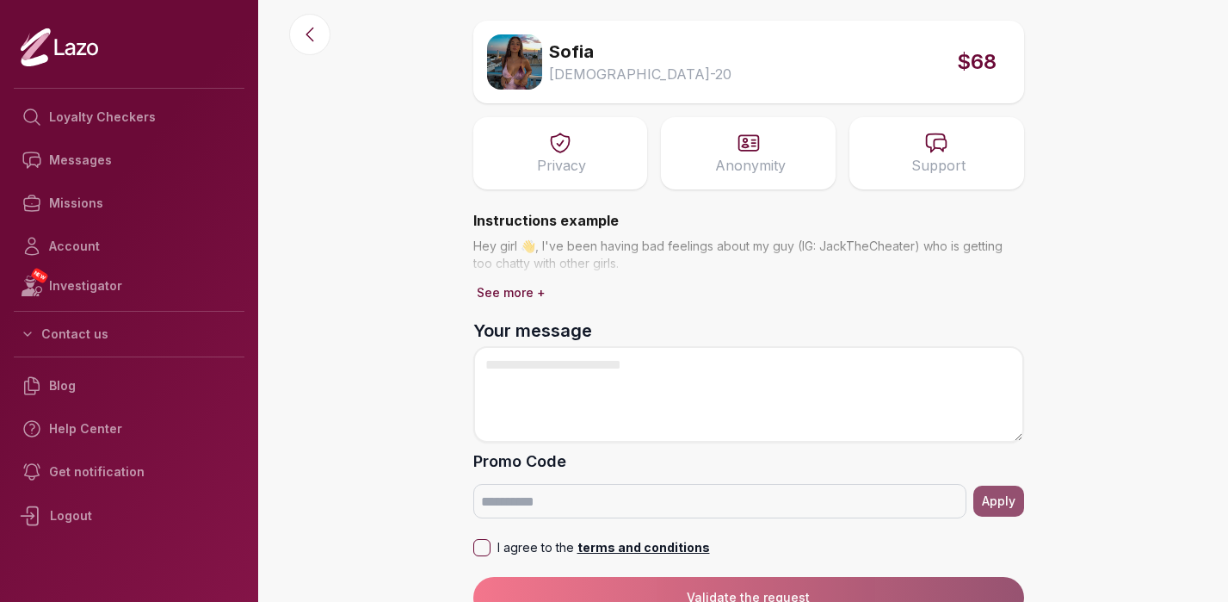
scroll to position [68, 0]
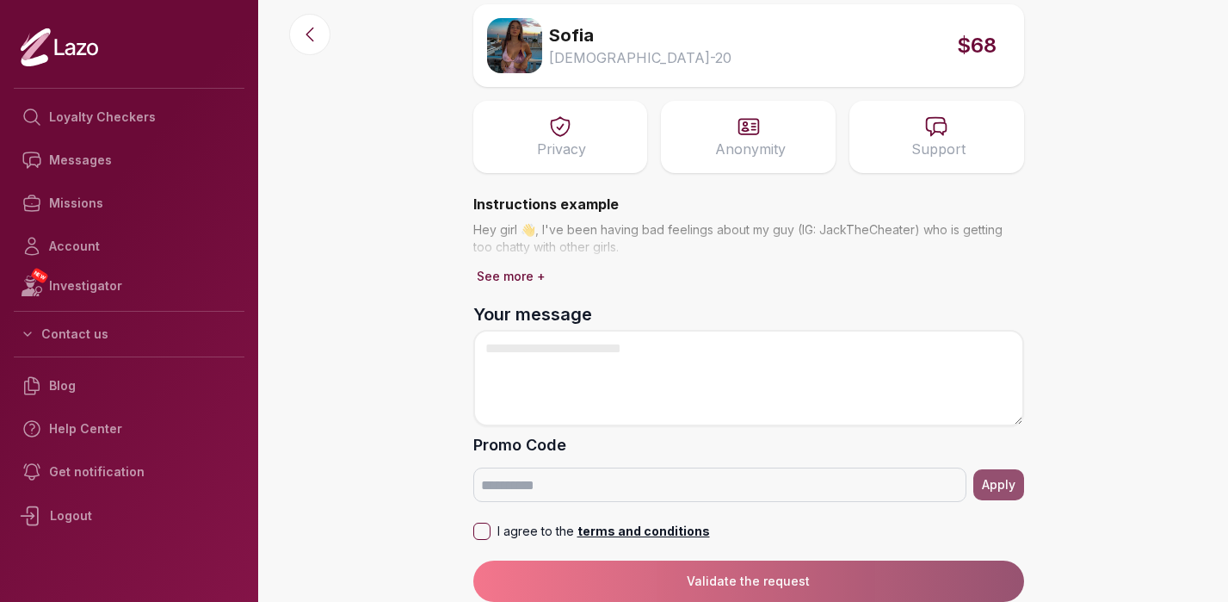
click at [534, 274] on button "See more +" at bounding box center [511, 276] width 76 height 24
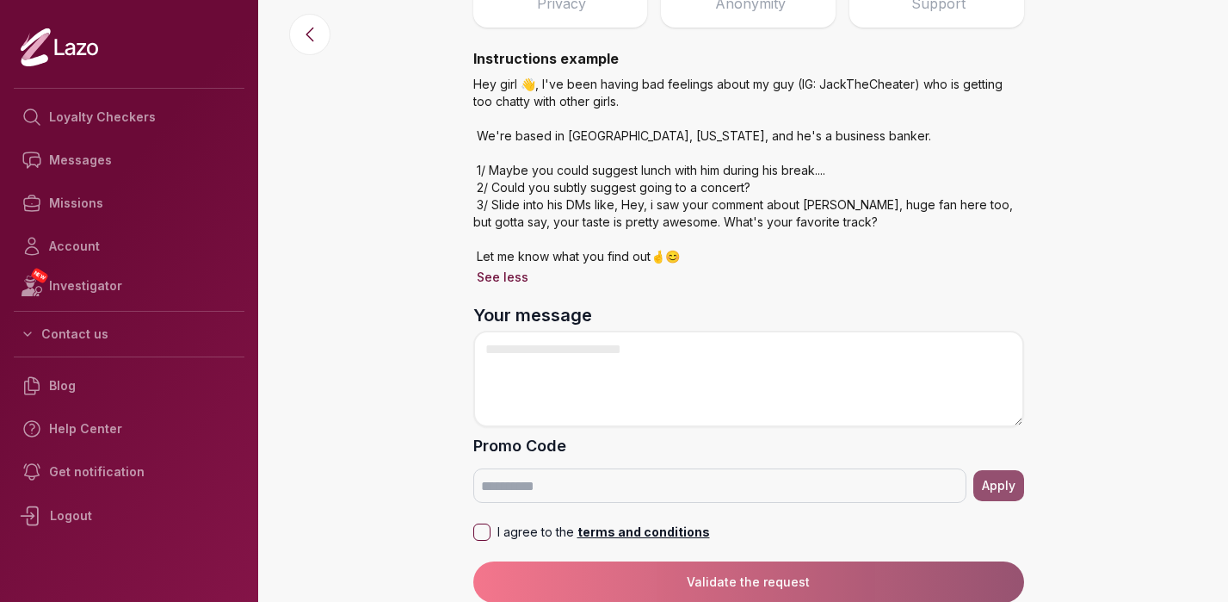
scroll to position [214, 0]
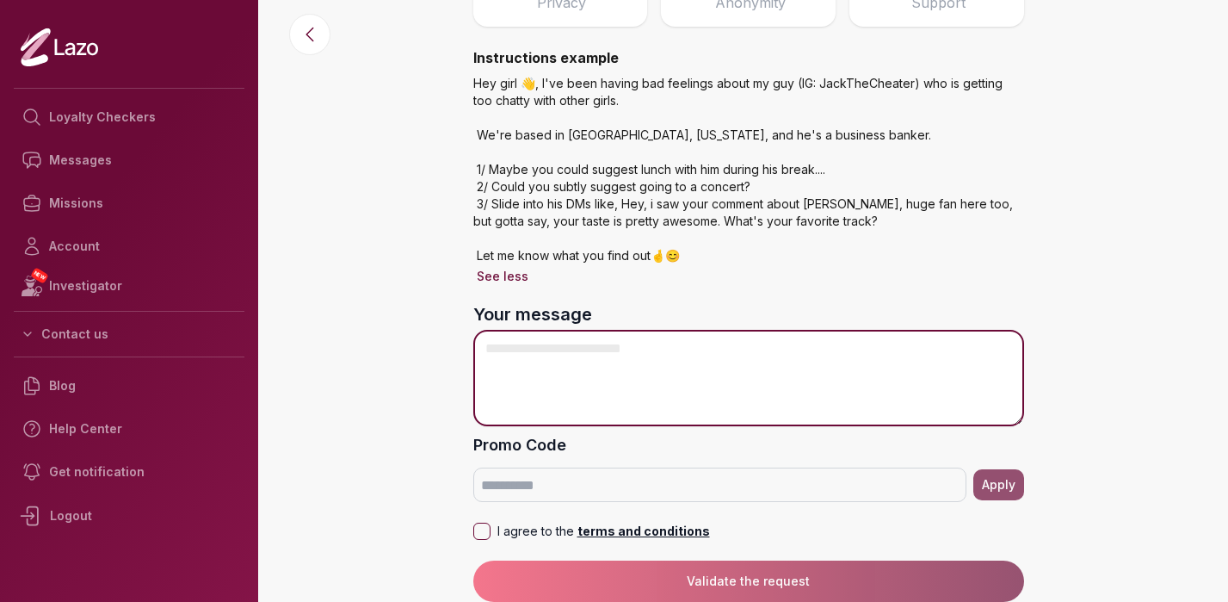
click at [604, 369] on textarea "Your message" at bounding box center [748, 378] width 551 height 96
paste textarea "**********"
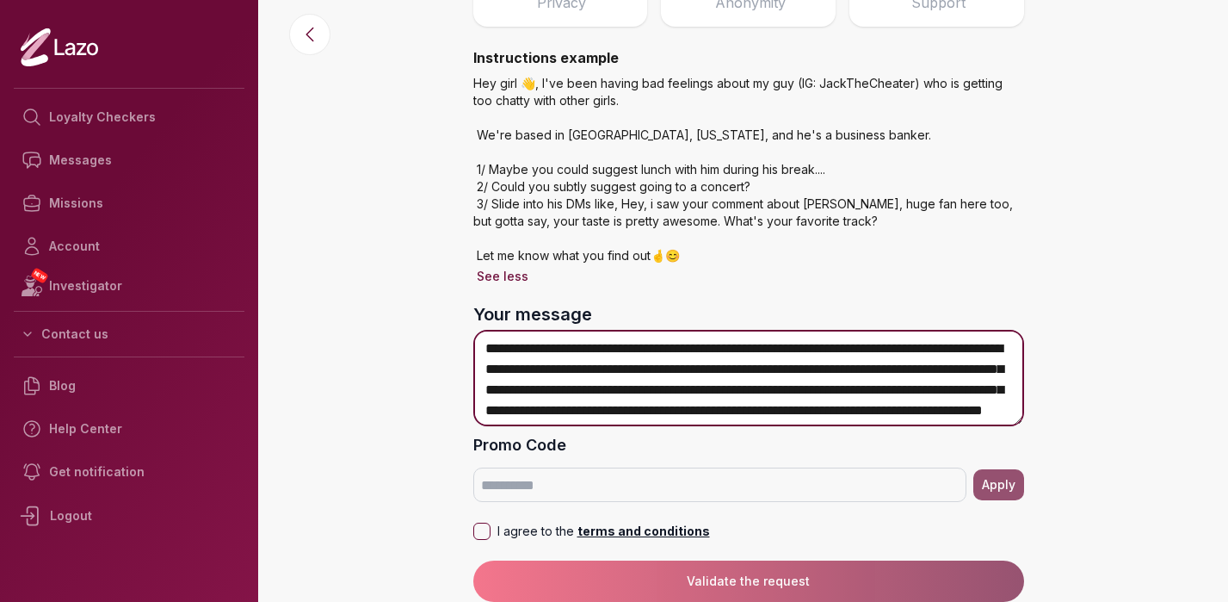
click at [579, 351] on textarea "**********" at bounding box center [748, 378] width 551 height 96
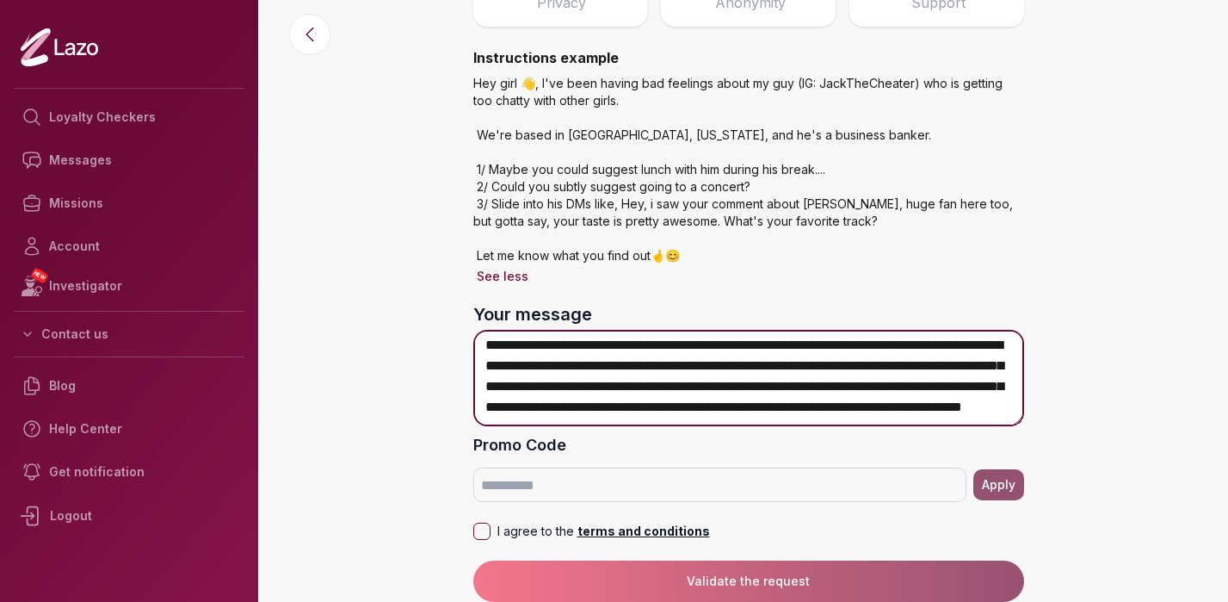
scroll to position [45, 0]
click at [768, 367] on textarea "**********" at bounding box center [748, 378] width 551 height 96
click at [645, 405] on textarea "**********" at bounding box center [748, 378] width 551 height 96
type textarea "**********"
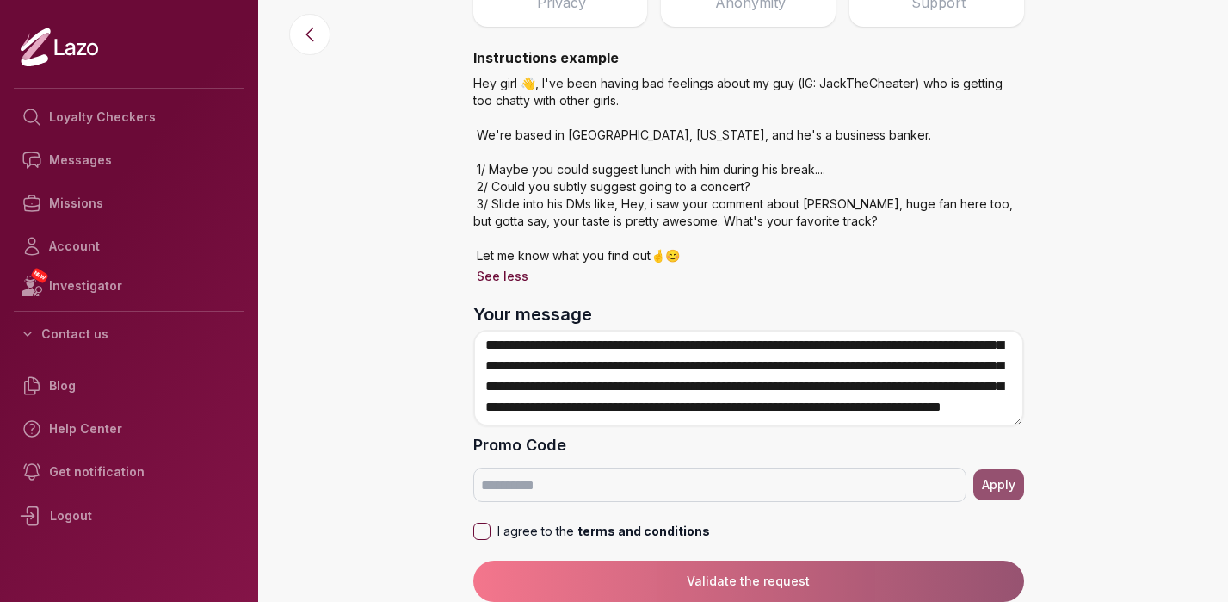
click at [478, 534] on button "I agree to the terms and conditions" at bounding box center [481, 530] width 17 height 17
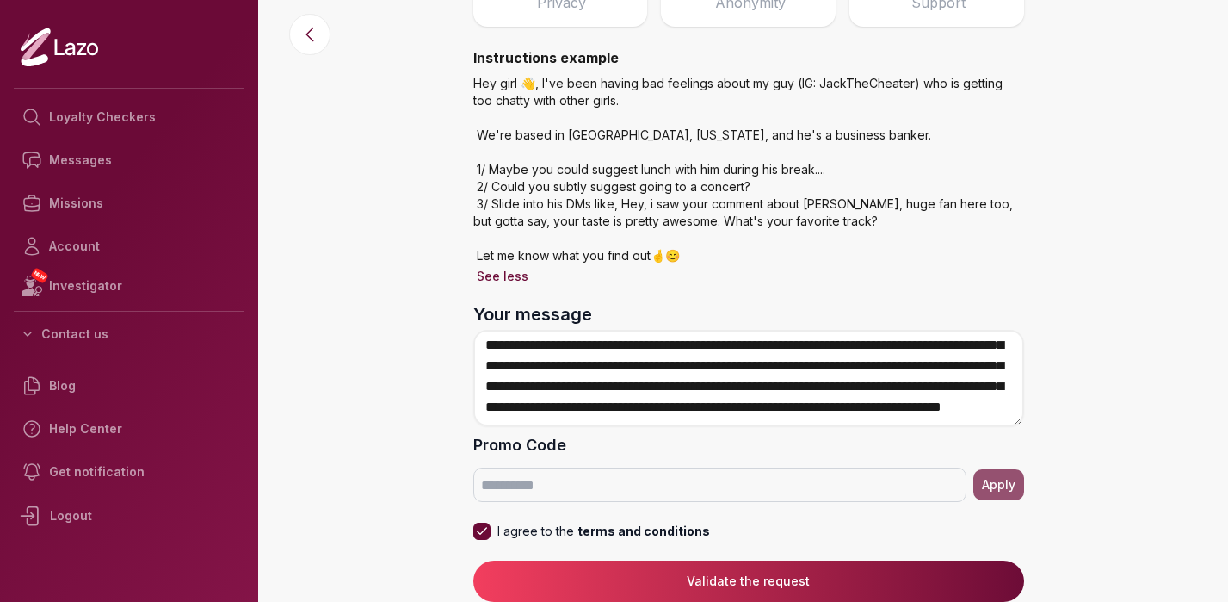
click at [751, 581] on button "Validate the request" at bounding box center [748, 580] width 551 height 41
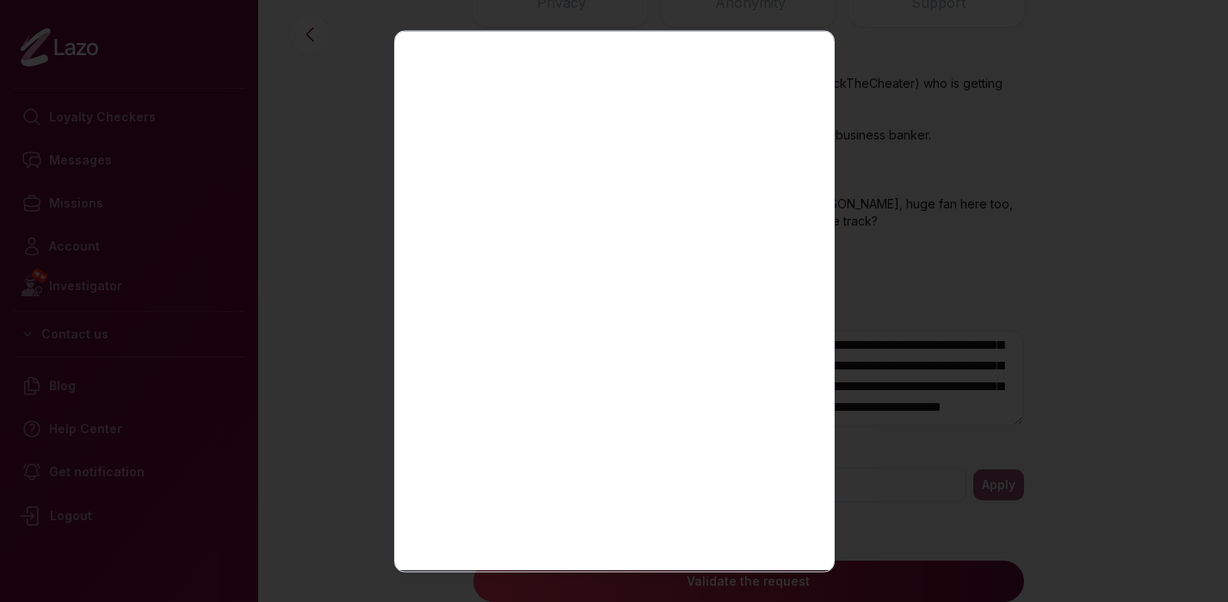
scroll to position [0, 0]
click at [793, 55] on icon "button" at bounding box center [803, 58] width 21 height 21
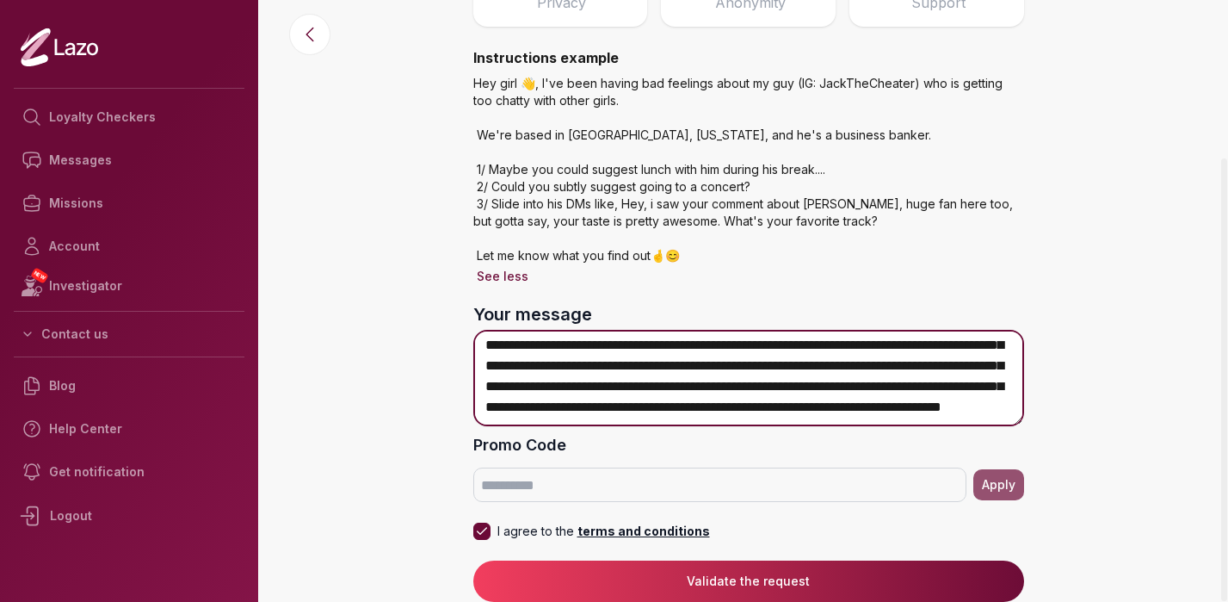
click at [731, 386] on textarea "**********" at bounding box center [748, 378] width 551 height 96
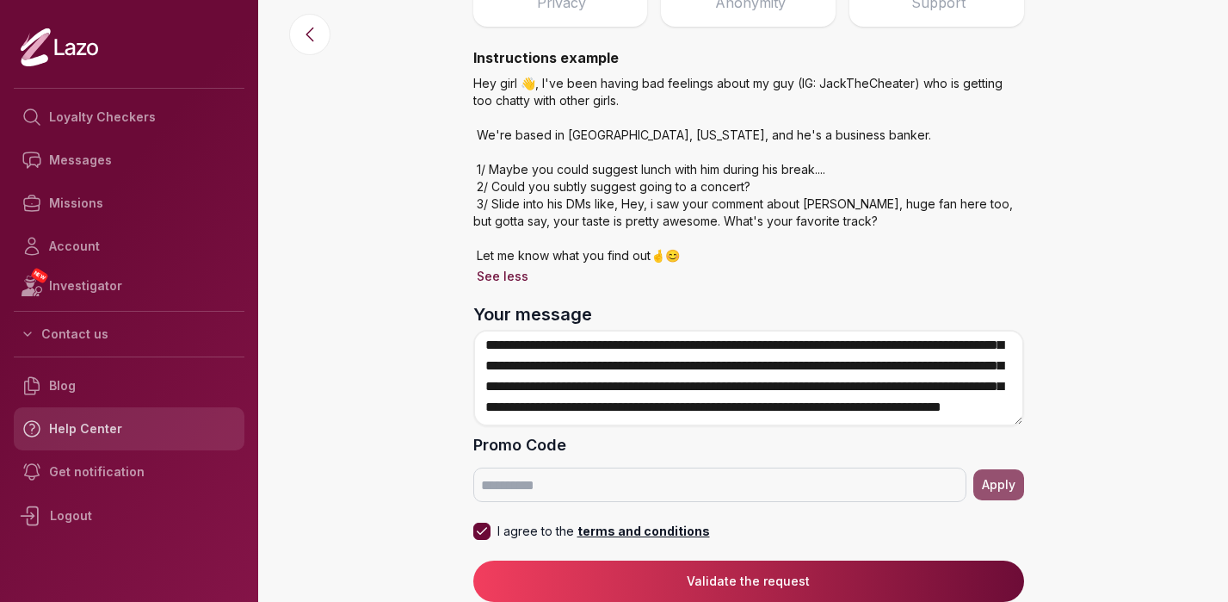
click at [82, 431] on link "Help Center" at bounding box center [129, 428] width 231 height 43
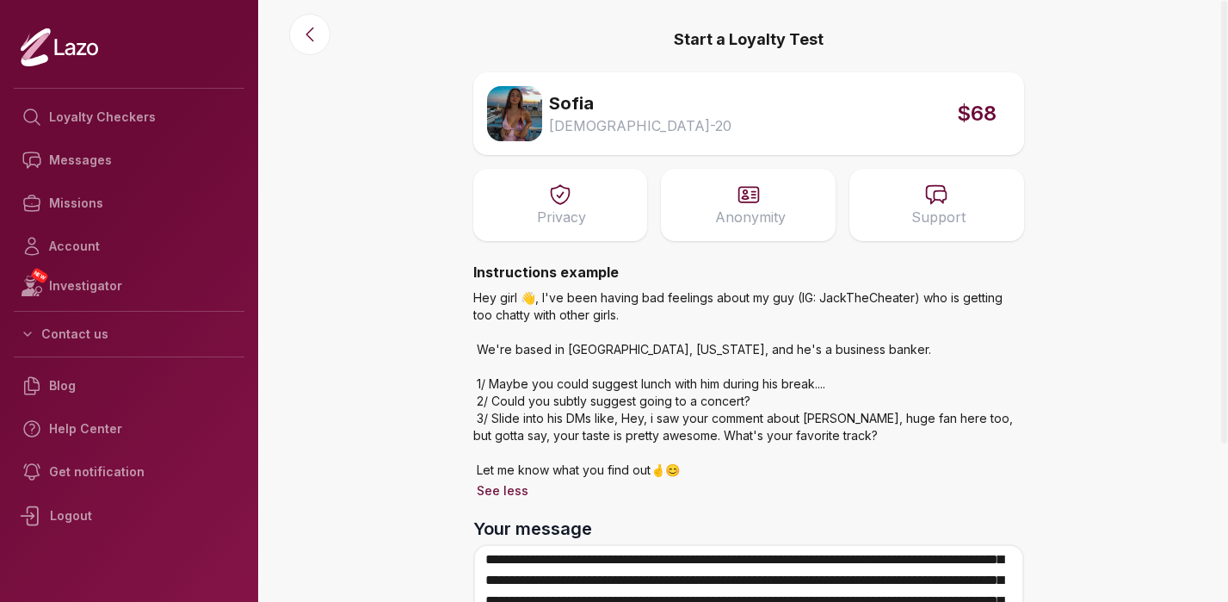
click at [744, 193] on icon at bounding box center [748, 194] width 20 height 15
click at [552, 203] on icon at bounding box center [560, 194] width 24 height 24
click at [80, 430] on link "Help Center" at bounding box center [129, 428] width 231 height 43
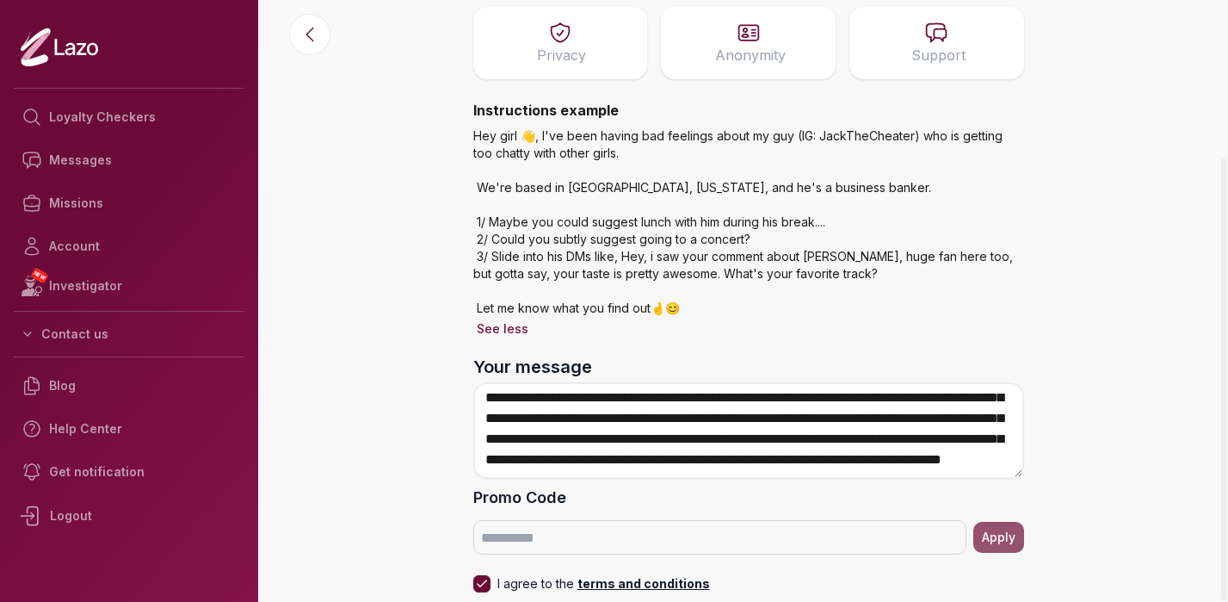
scroll to position [214, 0]
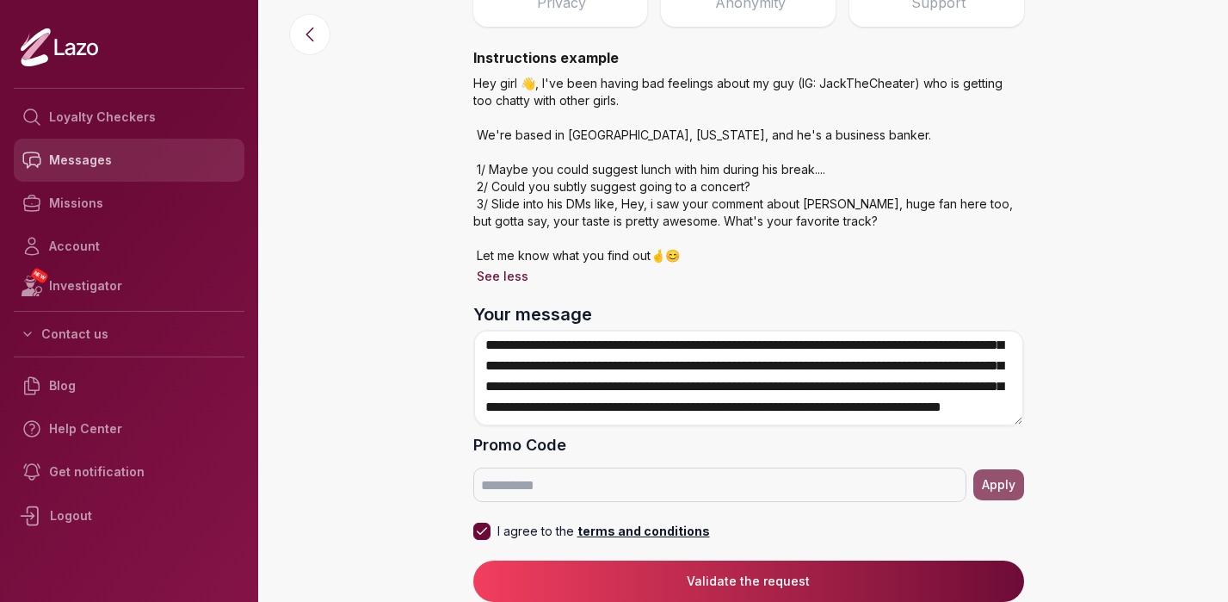
click at [119, 167] on link "Messages" at bounding box center [129, 160] width 231 height 43
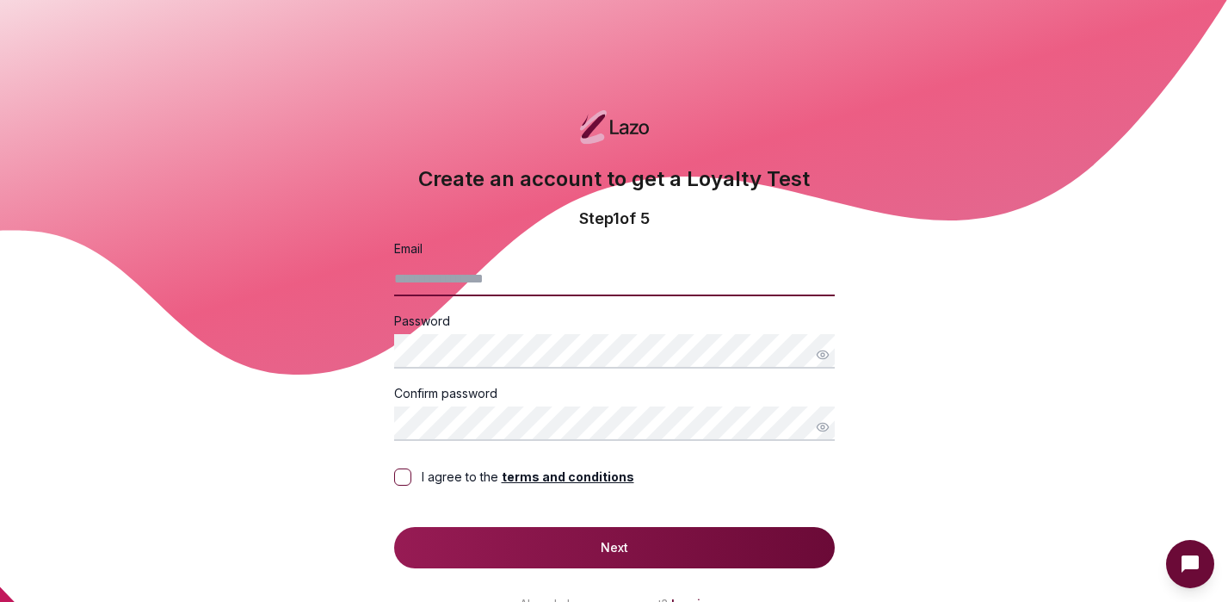
click at [503, 281] on input "Email" at bounding box center [614, 279] width 441 height 34
type input "**********"
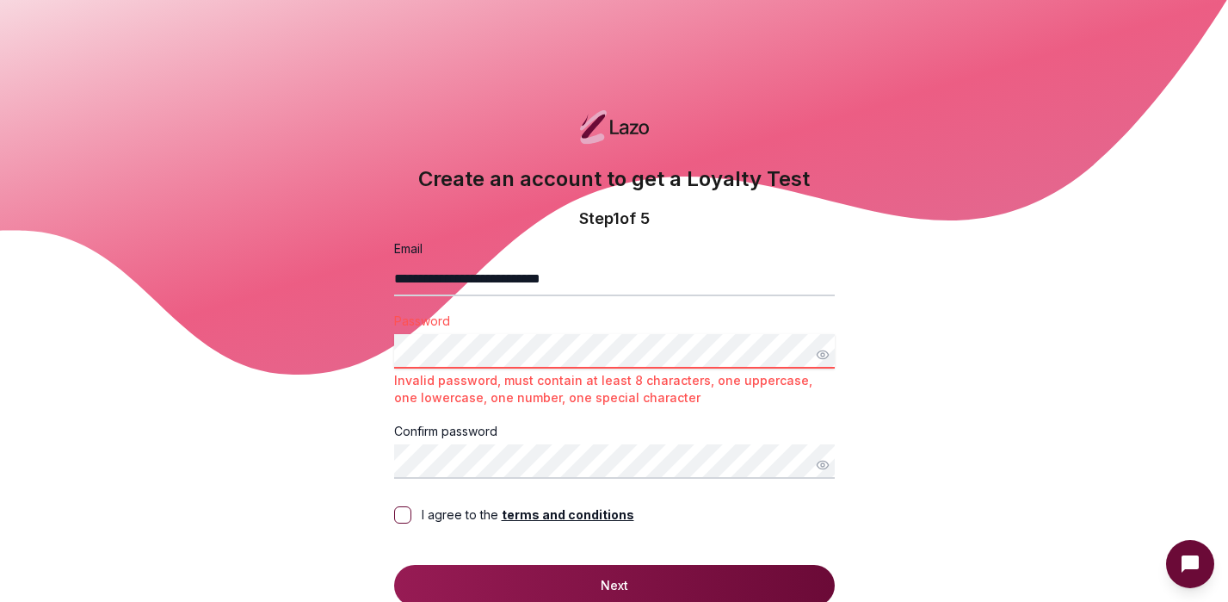
click at [822, 358] on icon "button" at bounding box center [822, 354] width 11 height 8
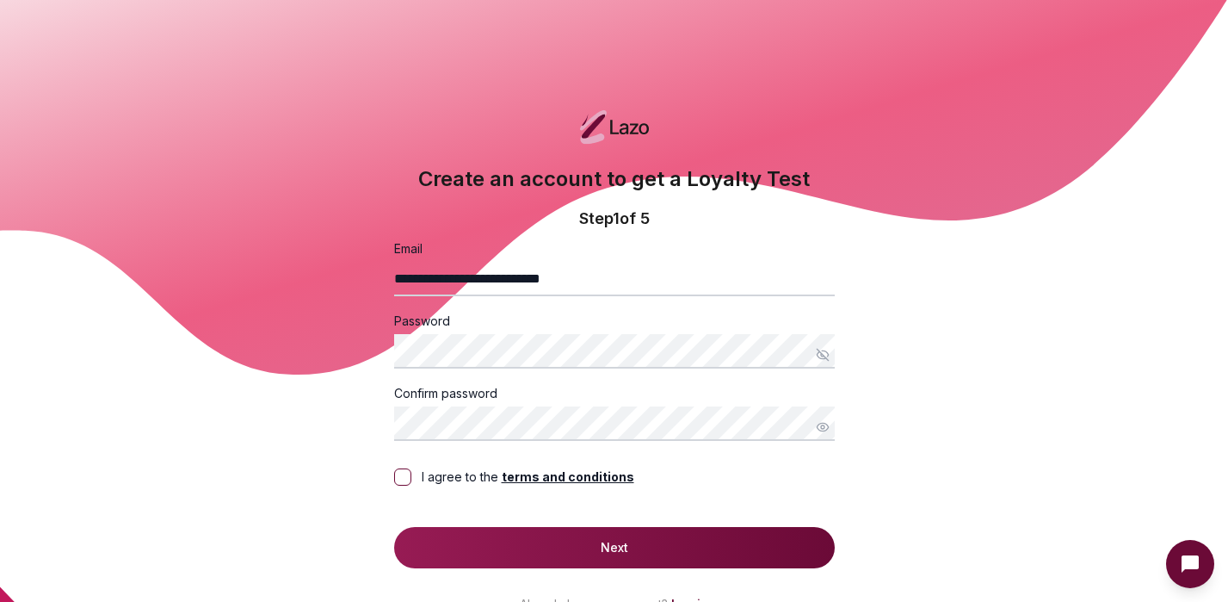
click at [404, 473] on button "I agree to the terms and conditions" at bounding box center [402, 476] width 17 height 17
click at [636, 558] on button "Next" at bounding box center [614, 547] width 441 height 41
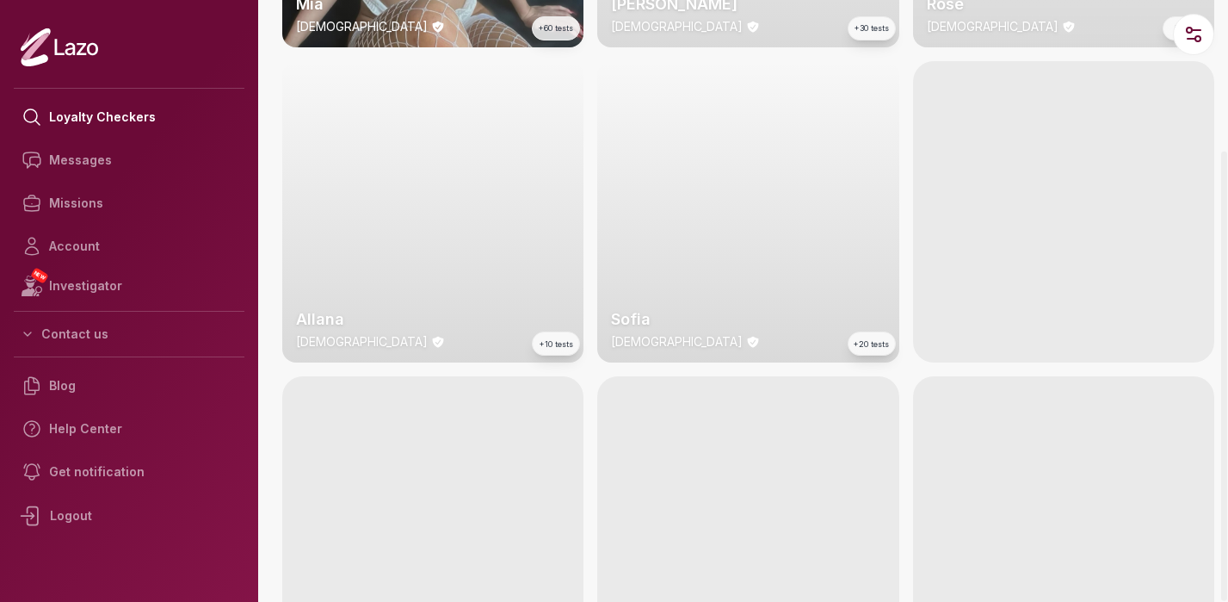
scroll to position [1995, 0]
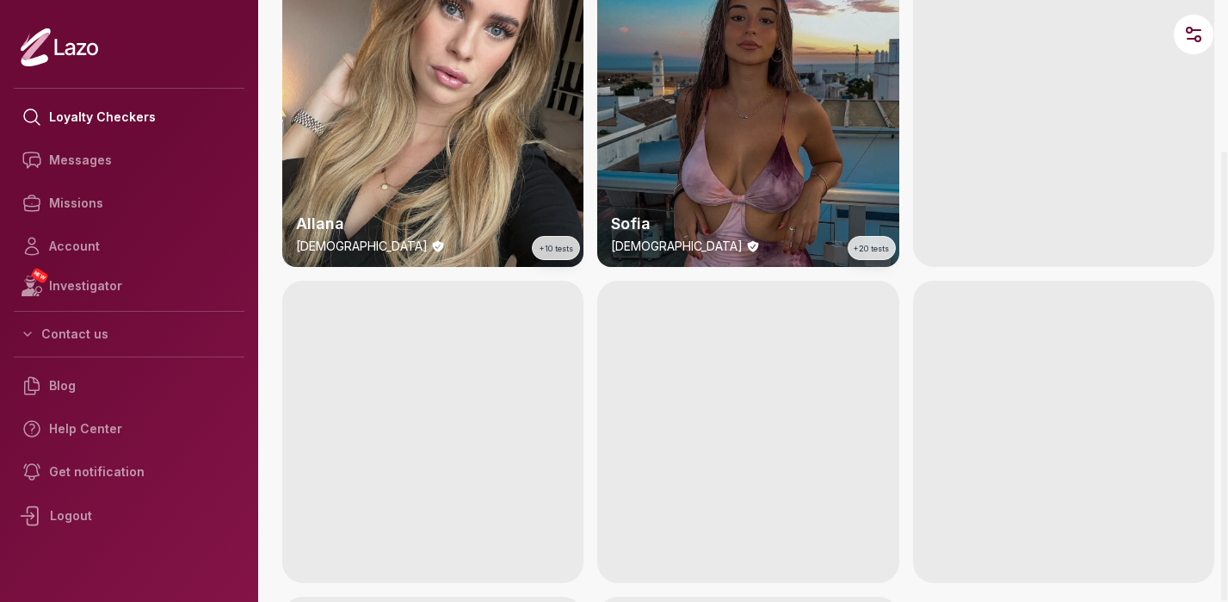
click at [763, 130] on div "Sofia 20 y/o +20 tests" at bounding box center [747, 116] width 301 height 301
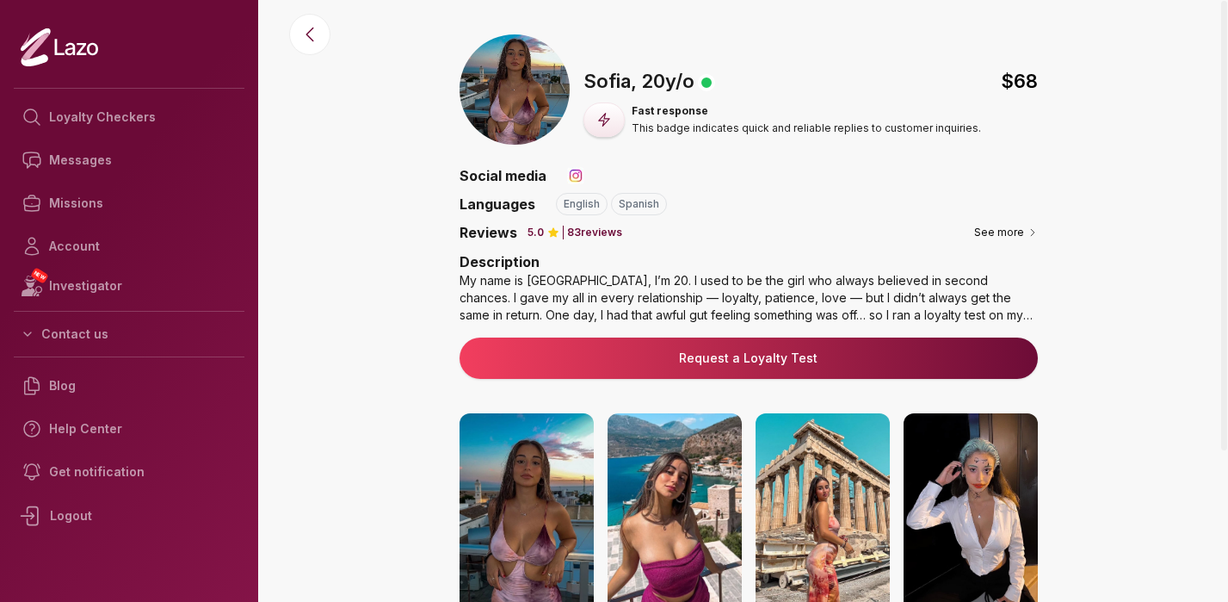
click at [800, 354] on link "Request a Loyalty Test" at bounding box center [748, 357] width 551 height 17
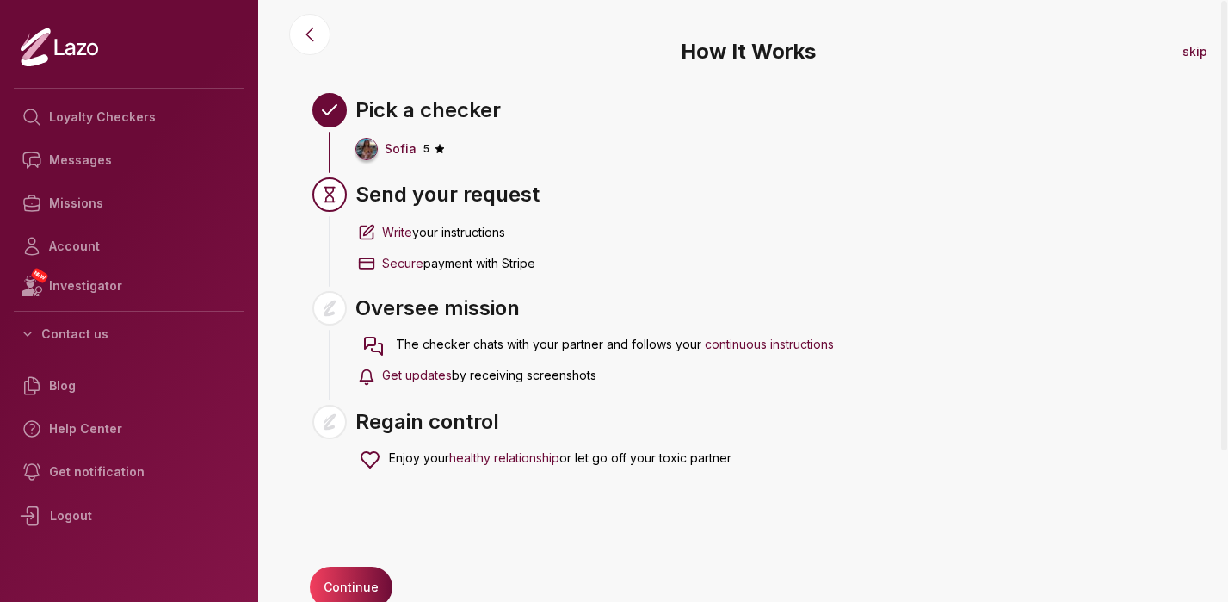
scroll to position [23, 0]
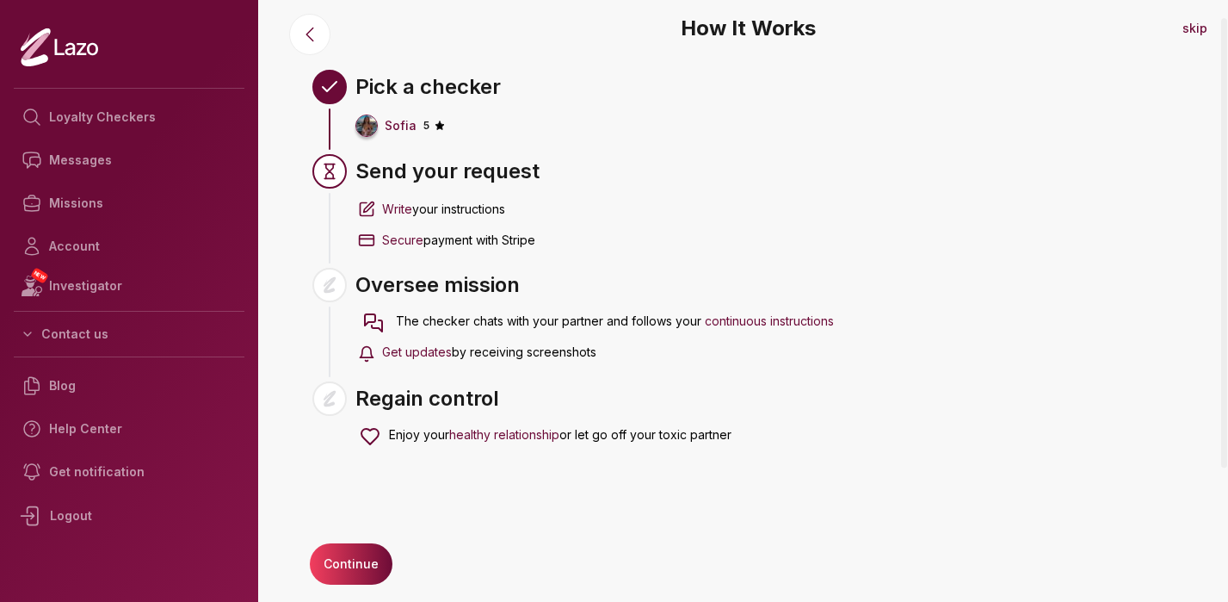
click at [358, 554] on button "Continue" at bounding box center [351, 563] width 83 height 41
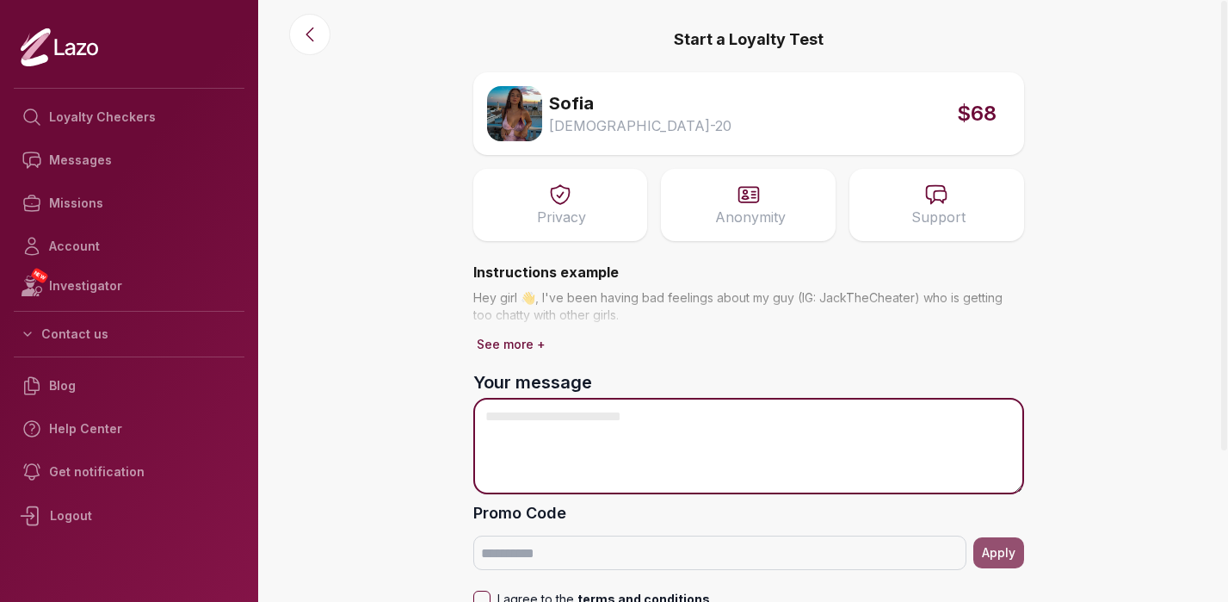
click at [633, 427] on textarea "Your message" at bounding box center [748, 446] width 551 height 96
paste textarea "**********"
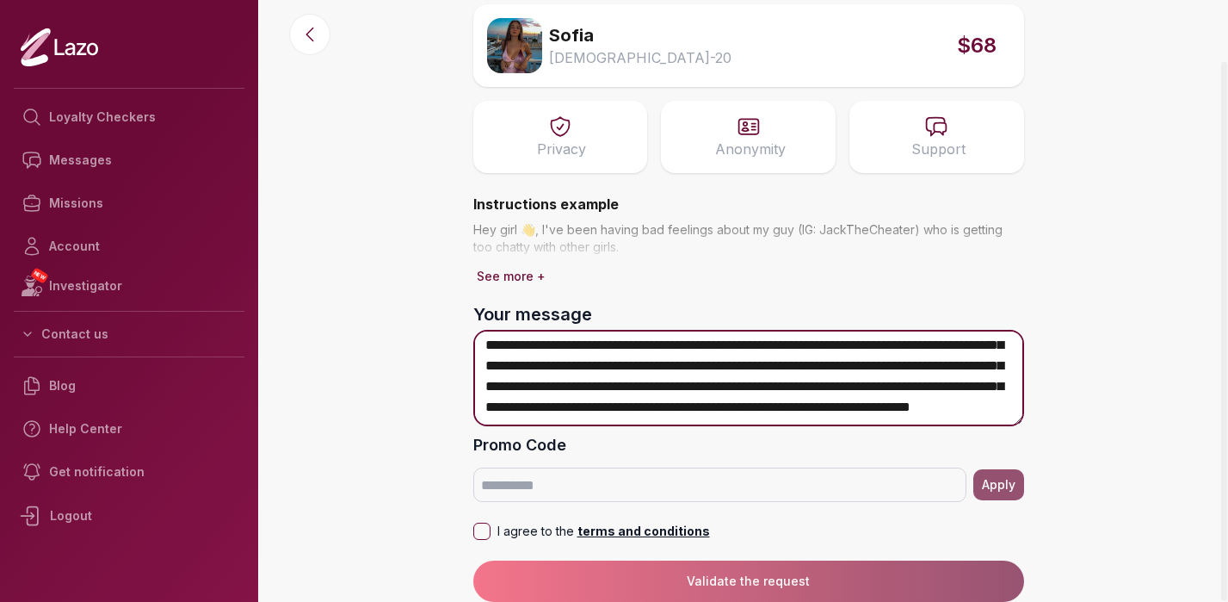
scroll to position [139, 0]
drag, startPoint x: 664, startPoint y: 392, endPoint x: 614, endPoint y: 392, distance: 50.8
click at [614, 392] on textarea "**********" at bounding box center [748, 378] width 551 height 96
click at [585, 417] on textarea "**********" at bounding box center [748, 378] width 551 height 96
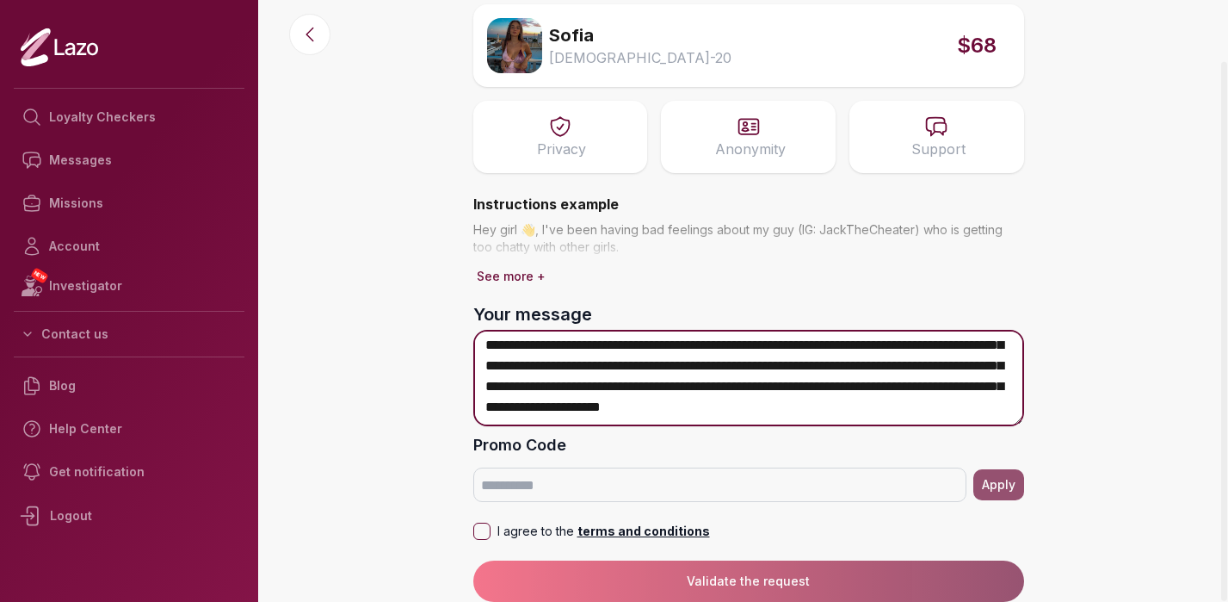
scroll to position [139, 0]
type textarea "**********"
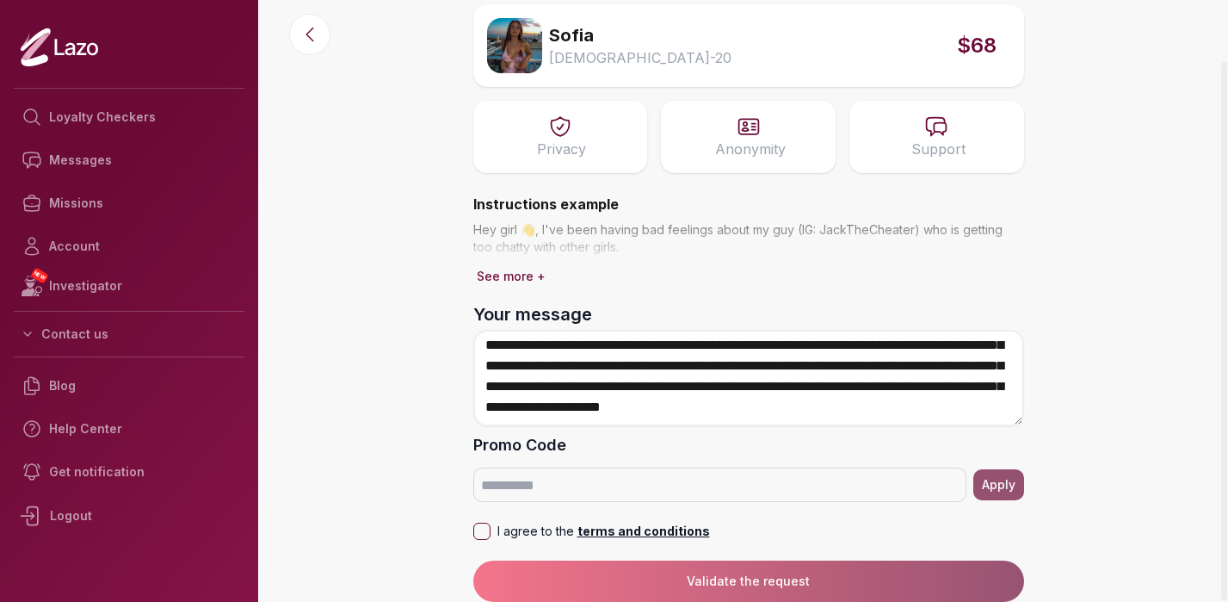
click at [482, 531] on button "I agree to the terms and conditions" at bounding box center [481, 530] width 17 height 17
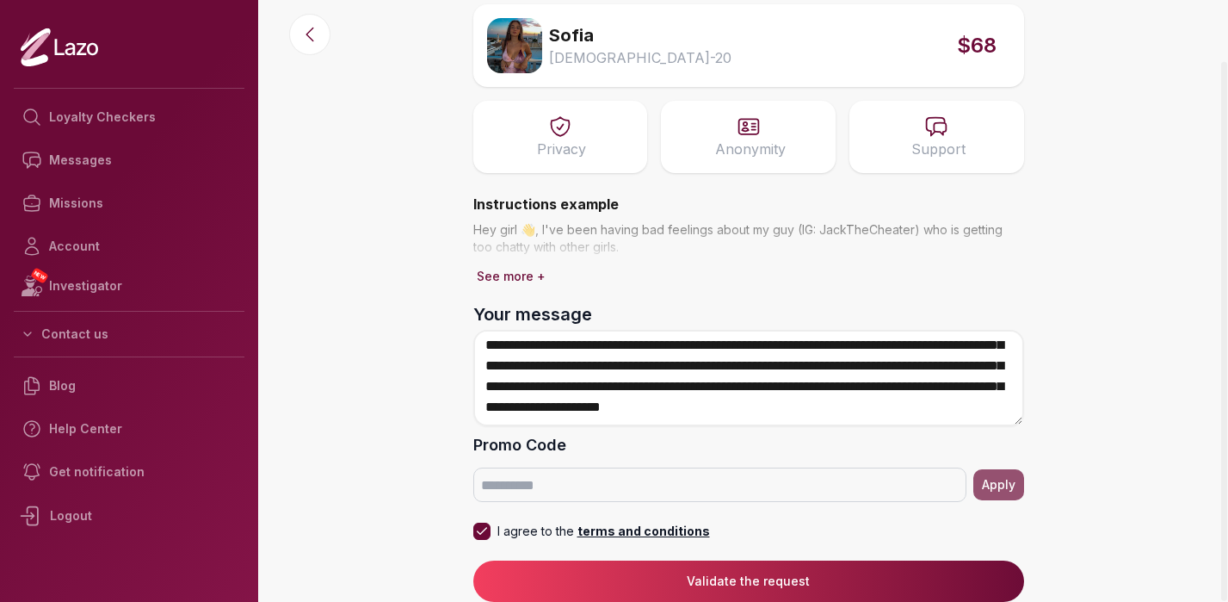
click at [814, 586] on button "Validate the request" at bounding box center [748, 580] width 551 height 41
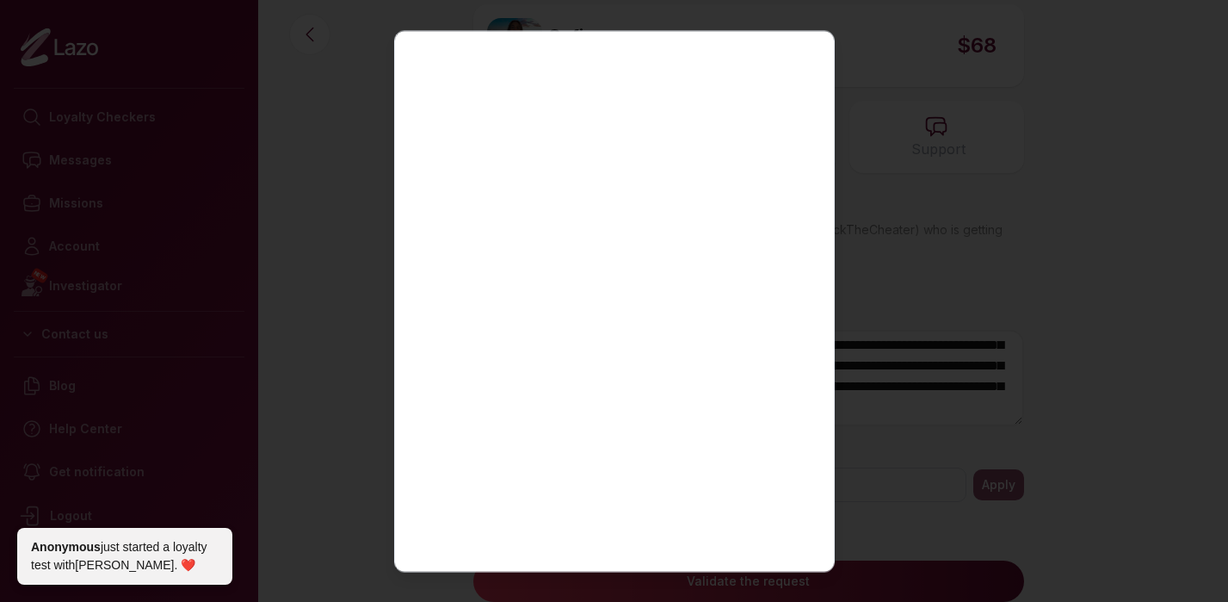
scroll to position [176, 0]
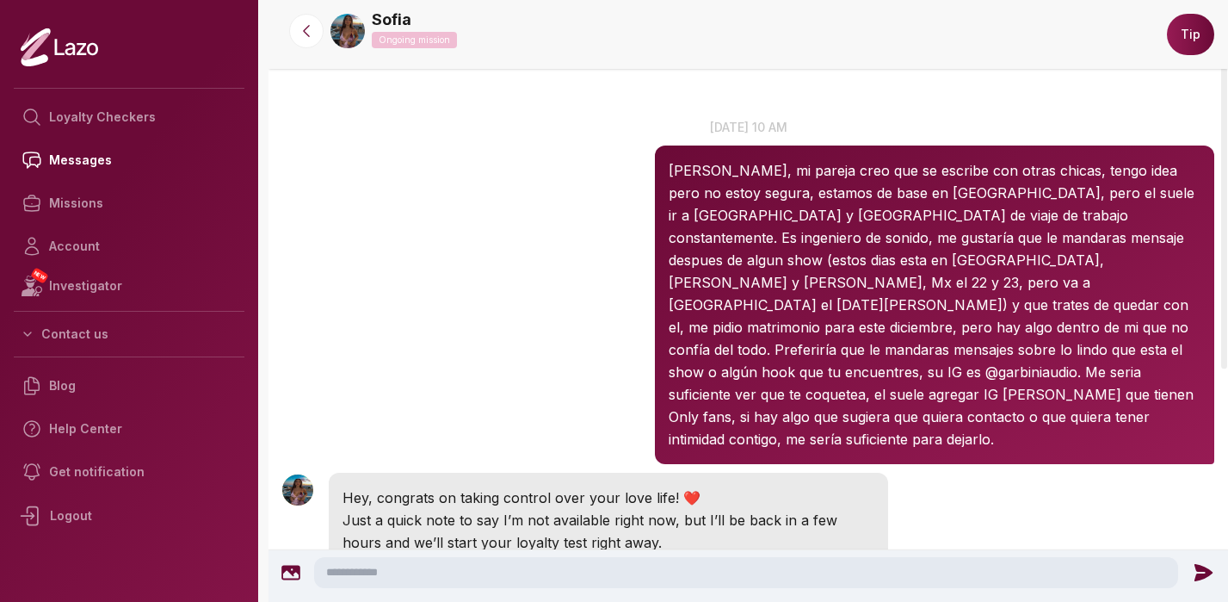
scroll to position [52, 0]
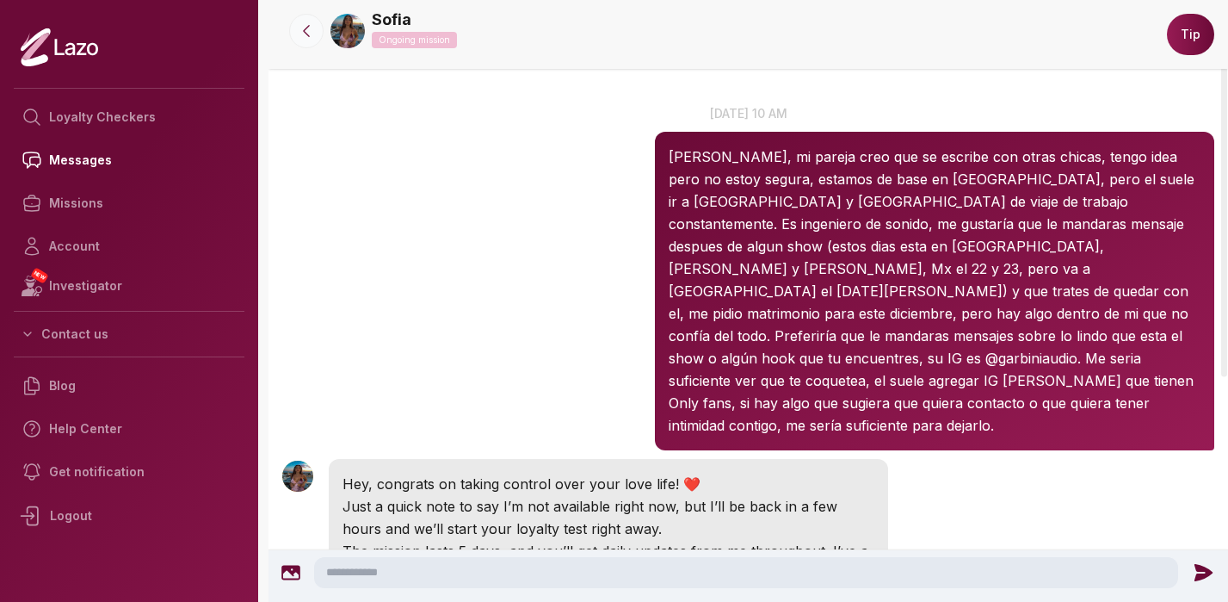
click at [306, 31] on icon at bounding box center [306, 30] width 17 height 17
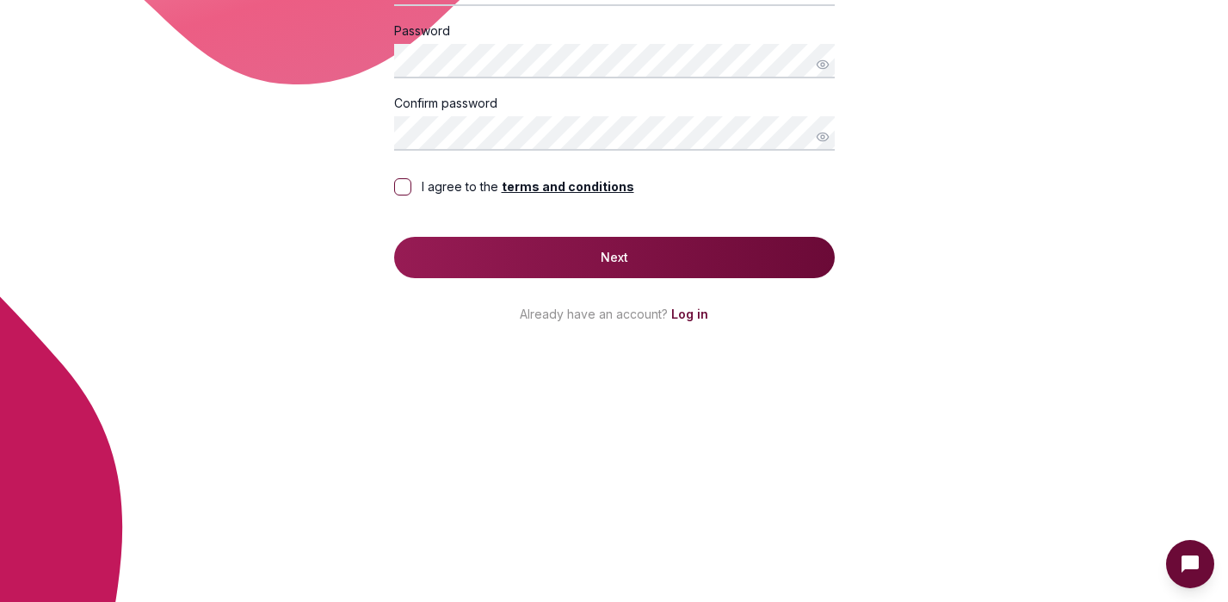
scroll to position [307, 0]
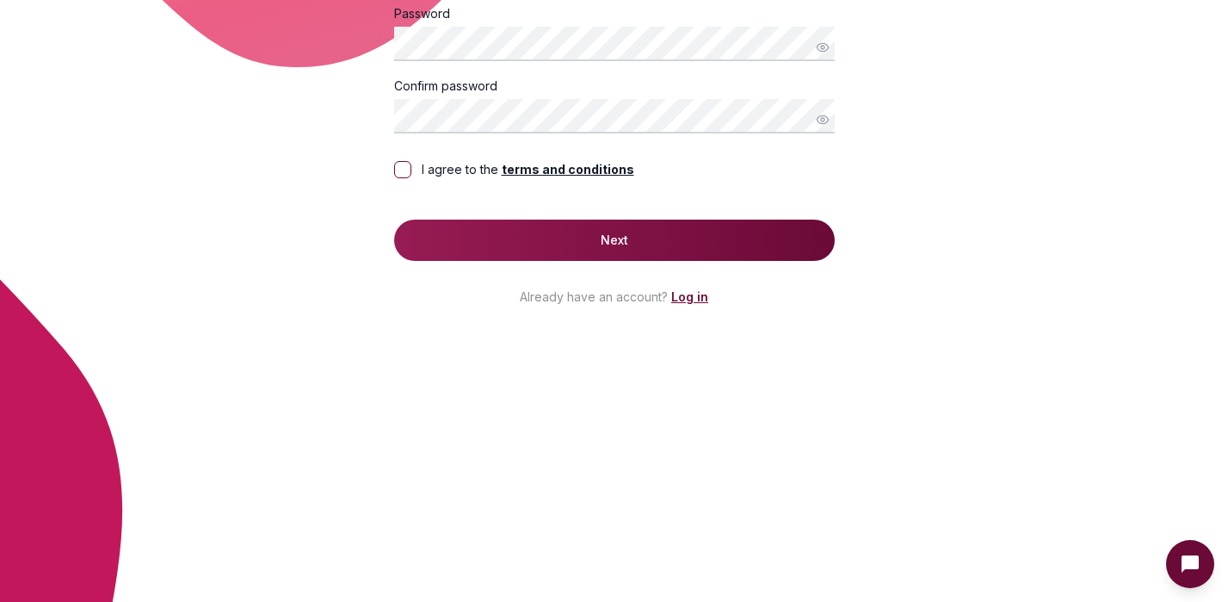
click at [689, 299] on link "Log in" at bounding box center [689, 296] width 37 height 15
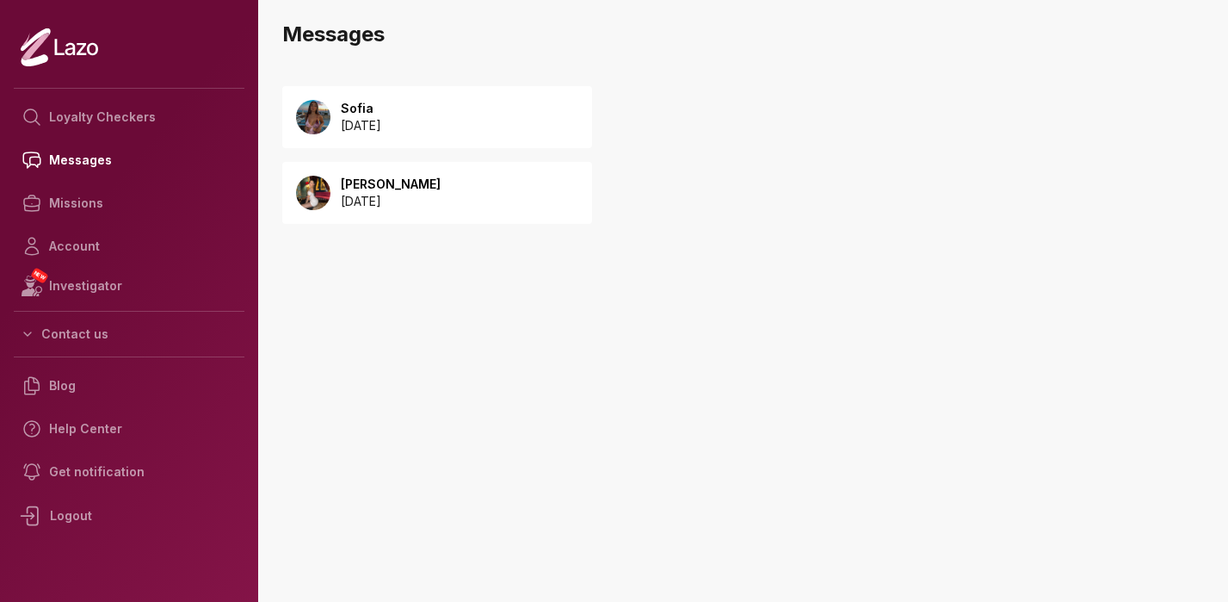
click at [346, 195] on p "[DATE]" at bounding box center [391, 201] width 100 height 17
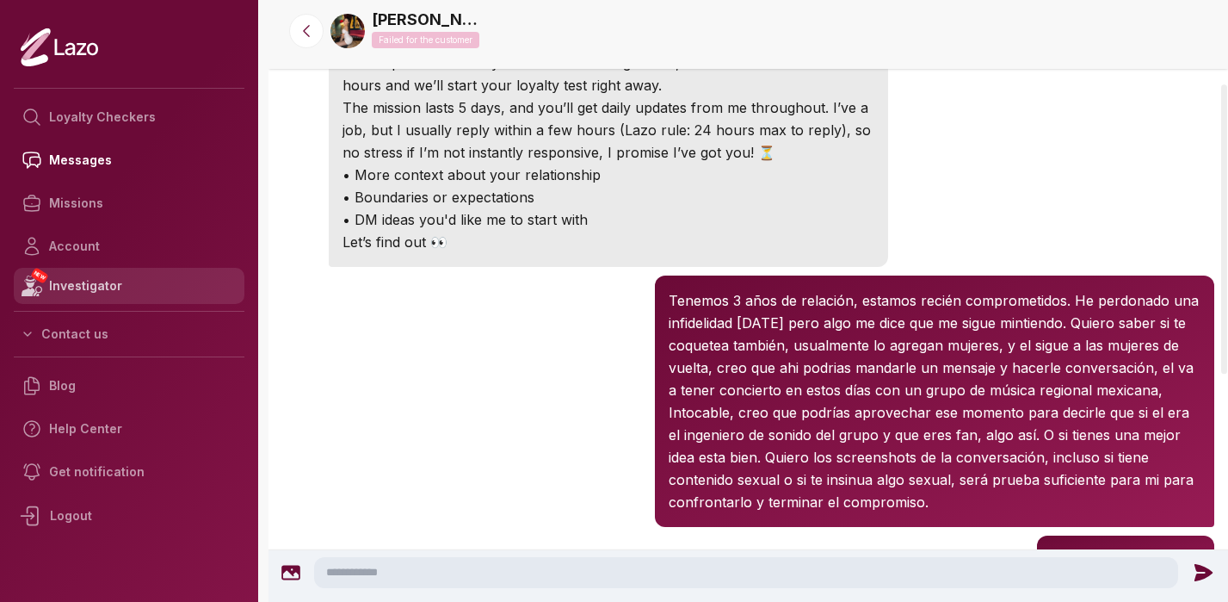
scroll to position [443, 0]
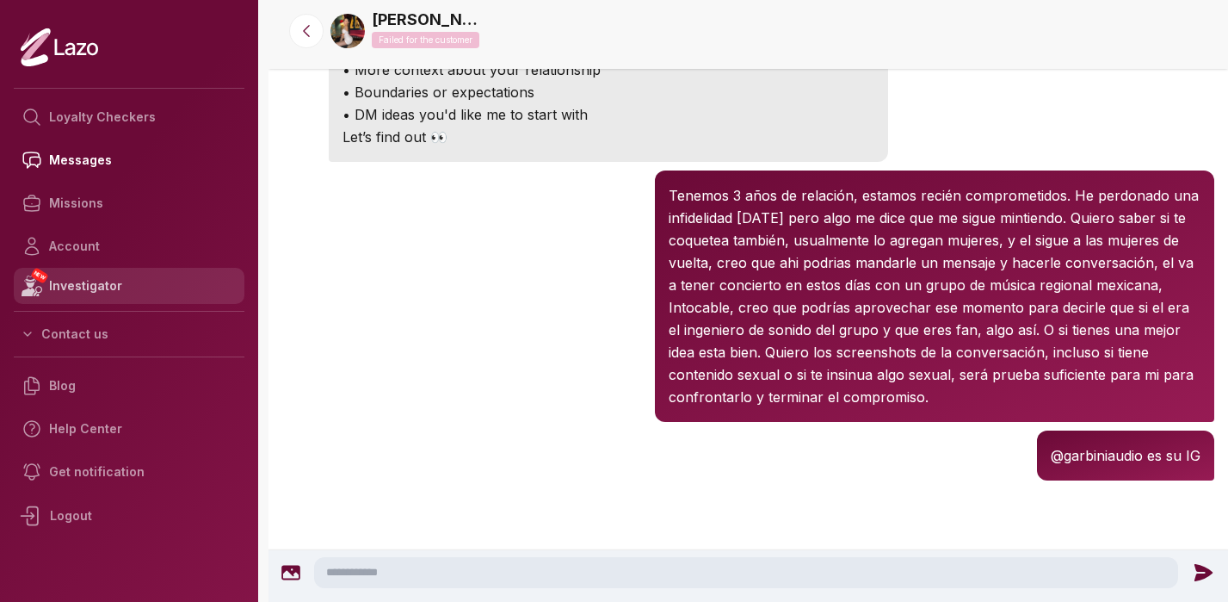
click at [83, 288] on link "NEW Investigator" at bounding box center [129, 286] width 231 height 36
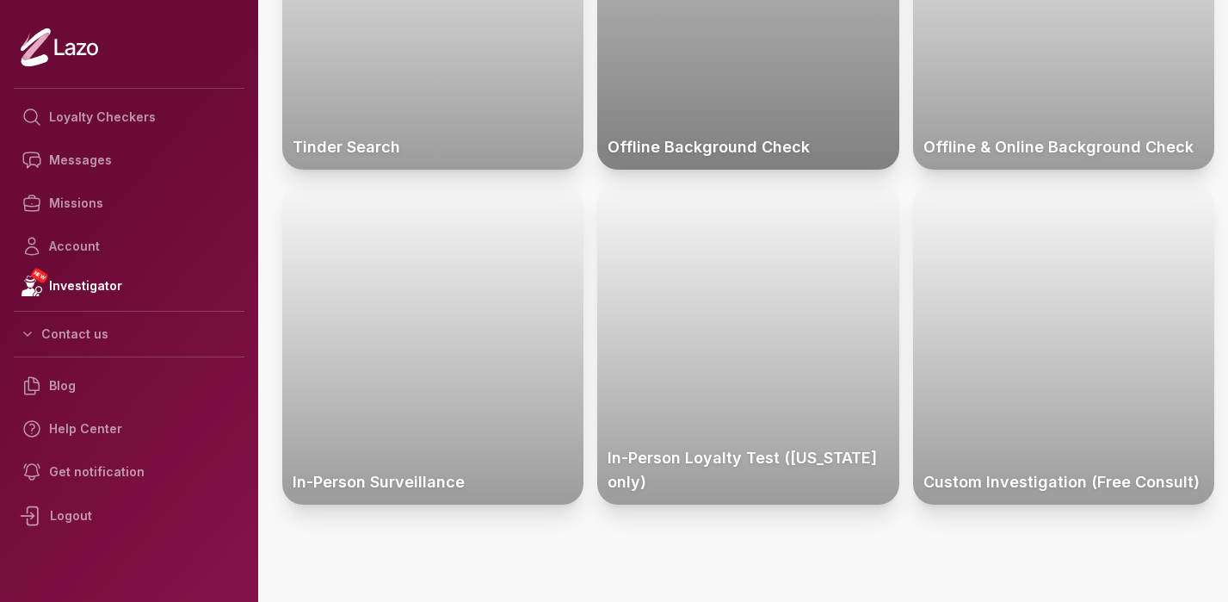
scroll to position [255, 0]
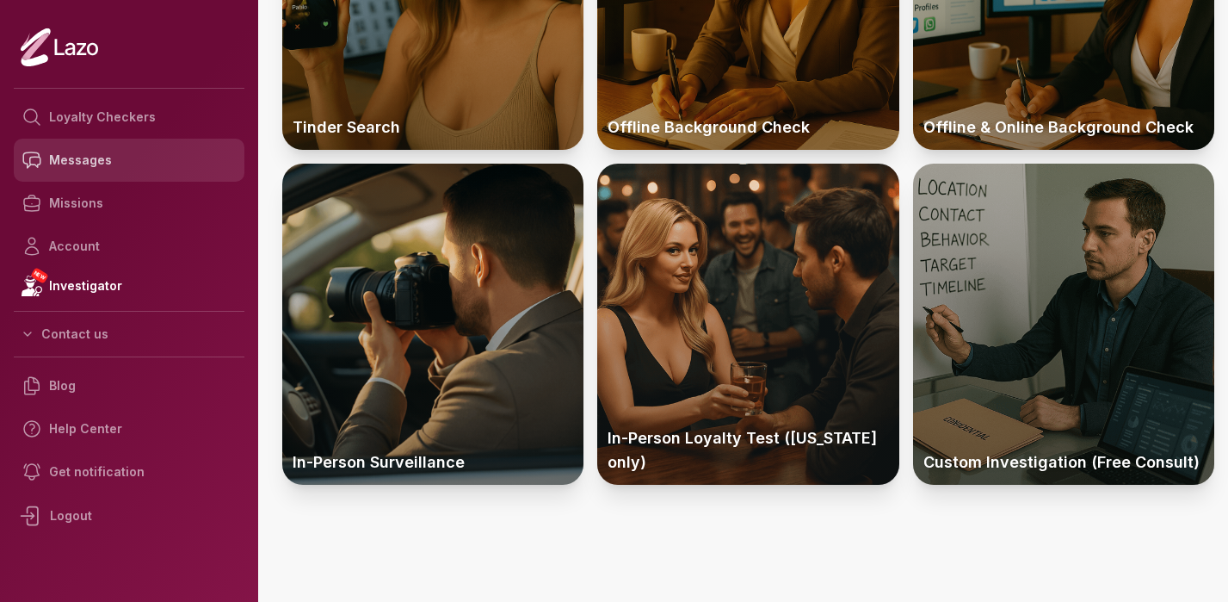
click at [80, 158] on link "Messages" at bounding box center [129, 160] width 231 height 43
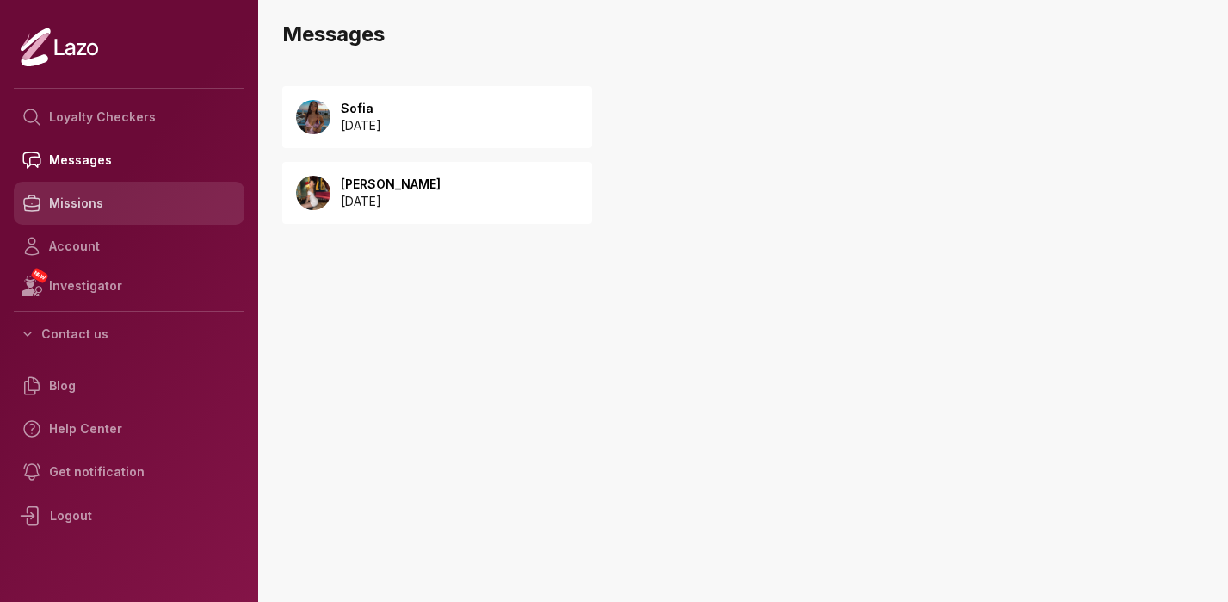
click at [81, 205] on link "Missions" at bounding box center [129, 203] width 231 height 43
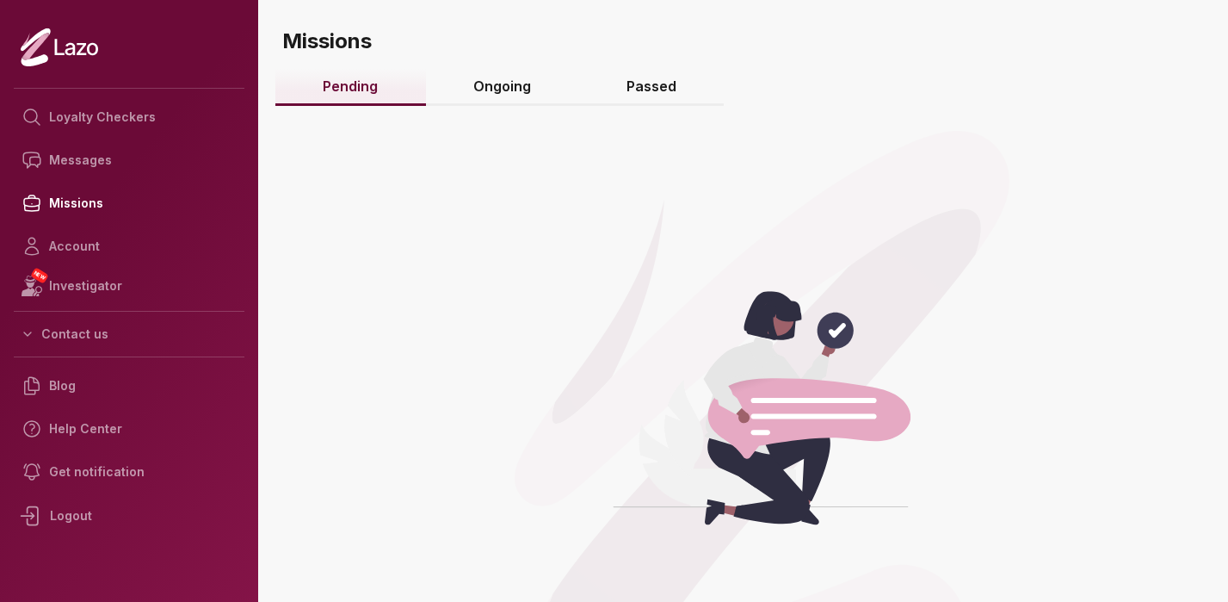
click at [502, 90] on link "Ongoing" at bounding box center [502, 87] width 153 height 37
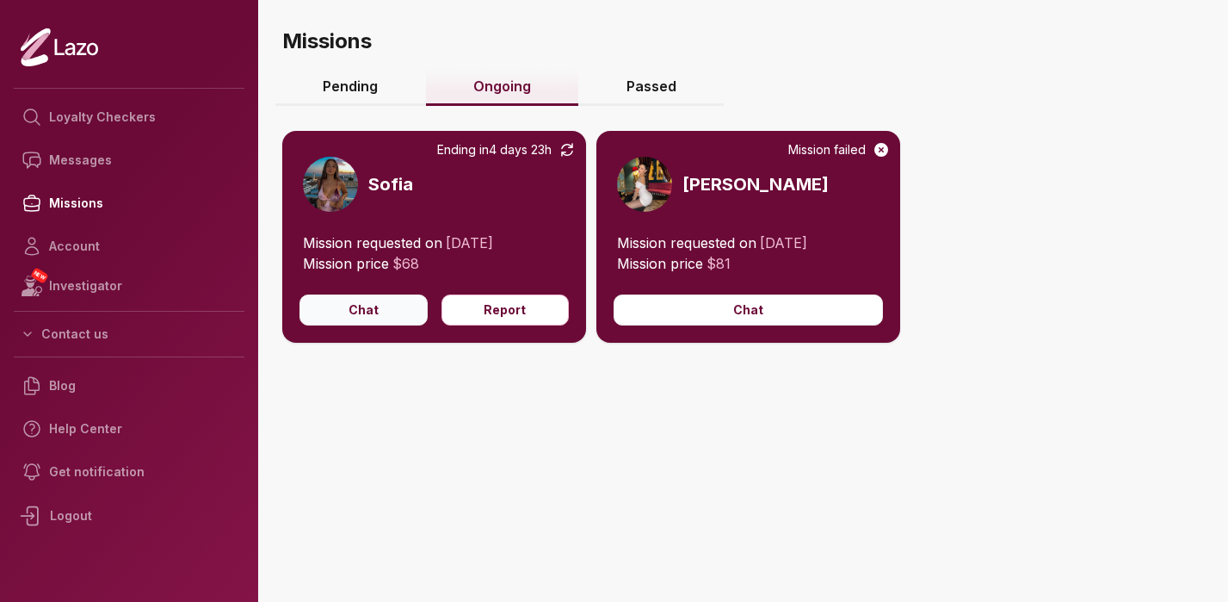
click at [373, 311] on button "Chat" at bounding box center [363, 309] width 128 height 31
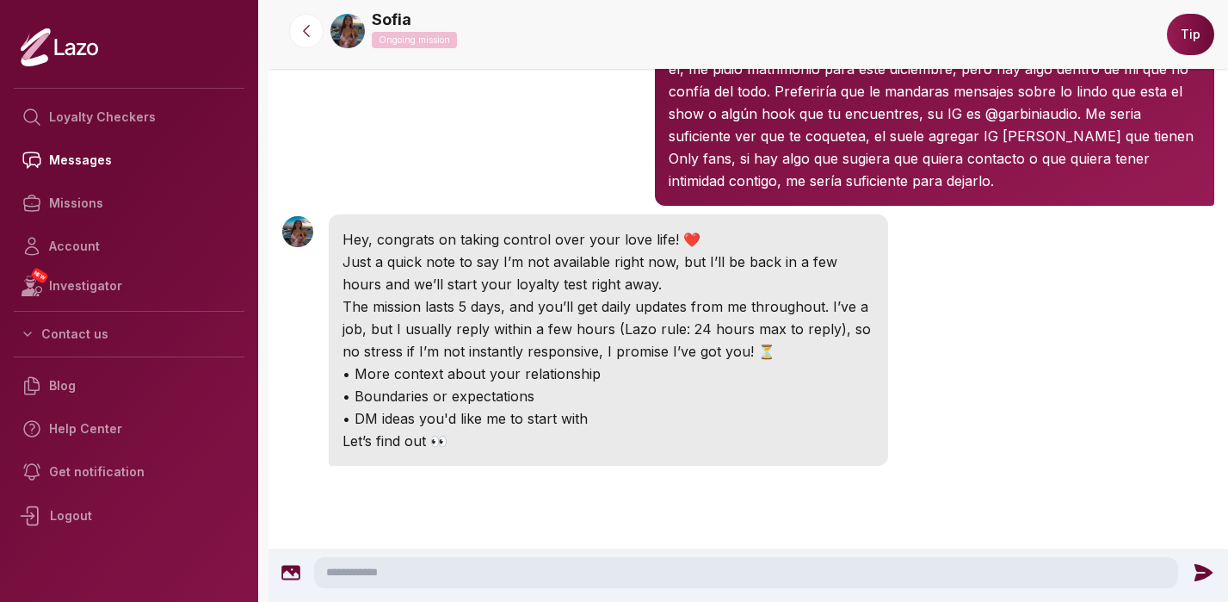
scroll to position [257, 0]
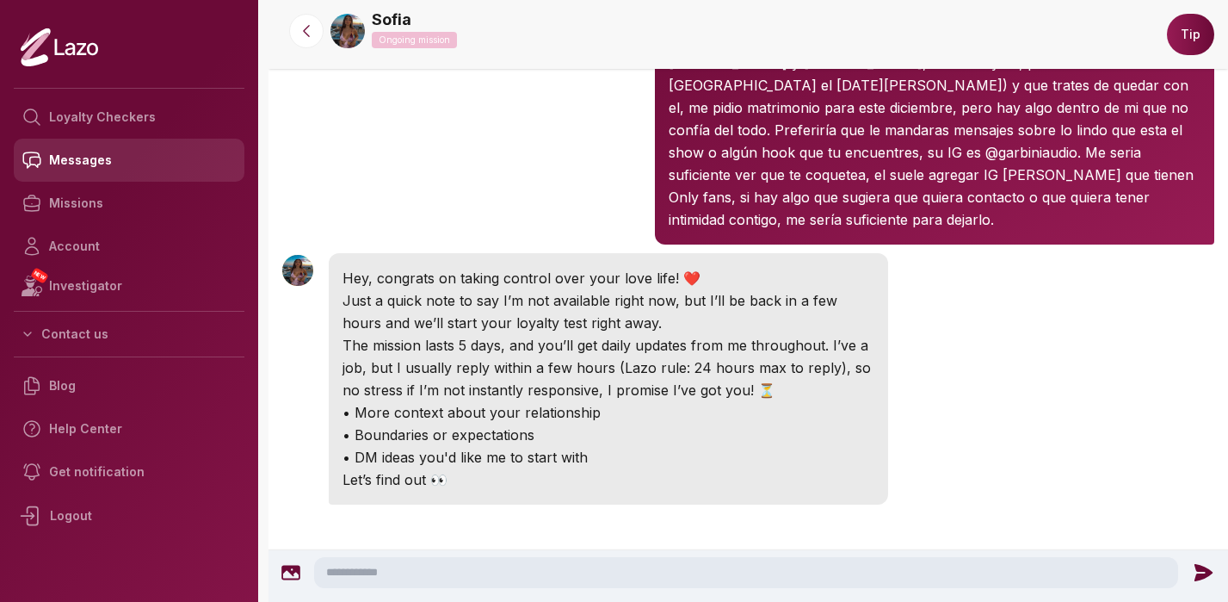
click at [157, 157] on link "Messages" at bounding box center [129, 160] width 231 height 43
